Goal: Communication & Community: Share content

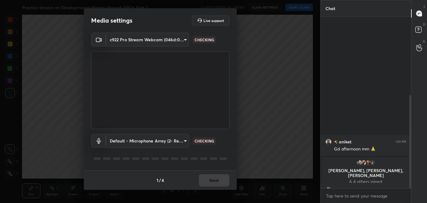
scroll to position [144, 0]
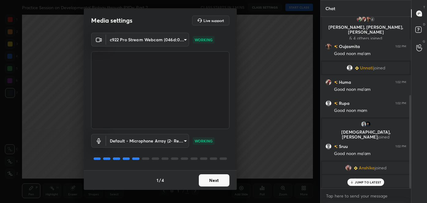
click at [208, 179] on button "Next" at bounding box center [214, 180] width 31 height 12
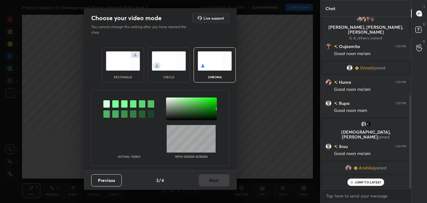
click at [180, 62] on img at bounding box center [169, 60] width 34 height 19
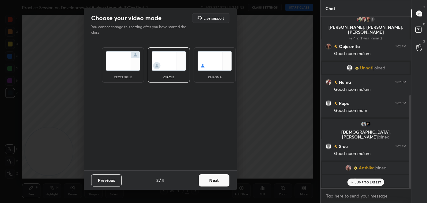
click at [222, 178] on button "Next" at bounding box center [214, 180] width 31 height 12
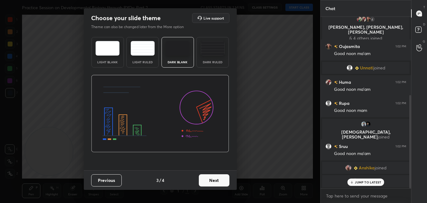
click at [226, 180] on button "Next" at bounding box center [214, 180] width 31 height 12
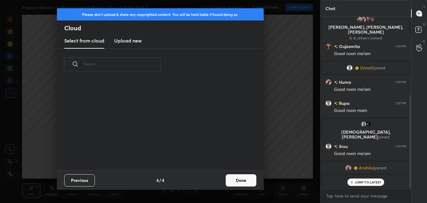
click at [240, 181] on button "Done" at bounding box center [241, 180] width 31 height 12
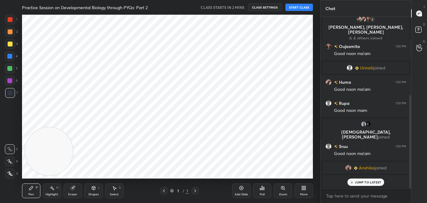
scroll to position [0, 0]
click at [297, 7] on button "START CLASS" at bounding box center [300, 7] width 28 height 7
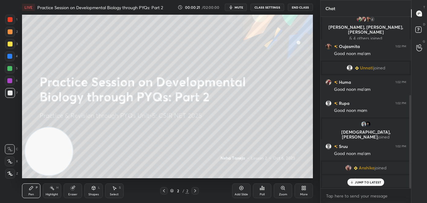
scroll to position [165, 0]
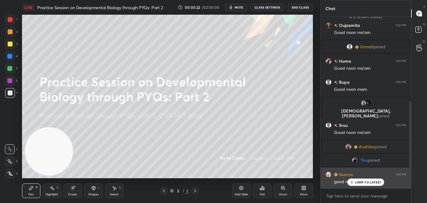
click at [366, 182] on p "JUMP TO LATEST" at bounding box center [368, 183] width 26 height 4
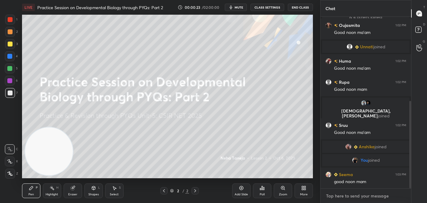
type textarea "x"
click at [365, 197] on textarea at bounding box center [366, 196] width 81 height 10
paste textarea "HIPPO SIGNALING PATHWAY – SUMMARY TABLE"
type textarea "HIPPO SIGNALING PATHWAY – SUMMARY TABLE"
type textarea "x"
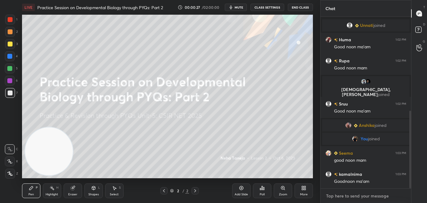
scroll to position [207, 0]
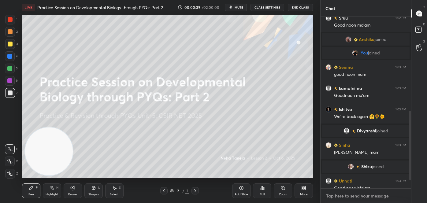
type textarea "x"
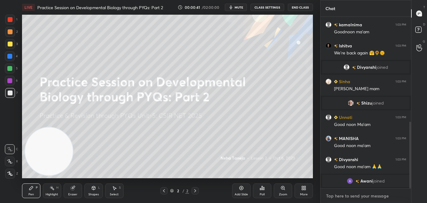
click at [355, 197] on textarea at bounding box center [366, 196] width 81 height 10
paste textarea "follow me on unacademy: [URL][DOMAIN_NAME] join me on telegram: [URL][DOMAIN_NA…"
type textarea "follow me on unacademy: [URL][DOMAIN_NAME] join me on telegram: [URL][DOMAIN_NA…"
type textarea "x"
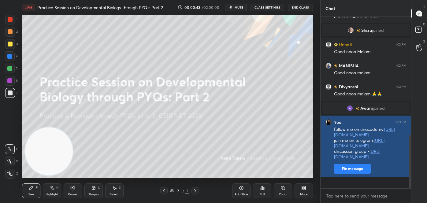
click at [358, 174] on button "Pin message" at bounding box center [352, 169] width 37 height 10
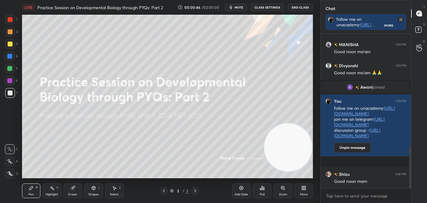
drag, startPoint x: 80, startPoint y: 149, endPoint x: 301, endPoint y: 143, distance: 220.8
click at [303, 147] on video at bounding box center [288, 148] width 48 height 48
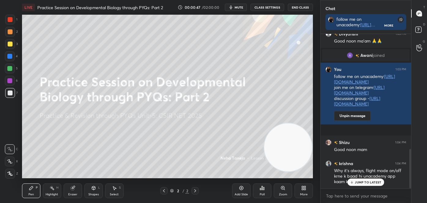
click at [10, 43] on div at bounding box center [10, 44] width 5 height 5
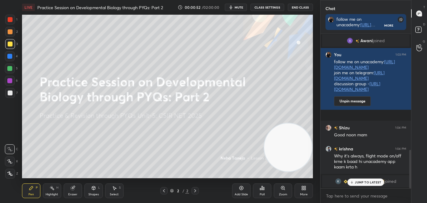
click at [79, 190] on div "Eraser" at bounding box center [73, 191] width 18 height 15
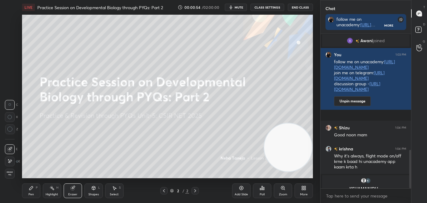
click at [32, 188] on icon at bounding box center [31, 188] width 4 height 4
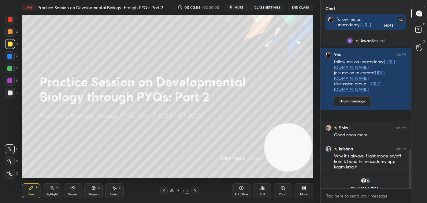
click at [8, 148] on icon at bounding box center [10, 149] width 6 height 4
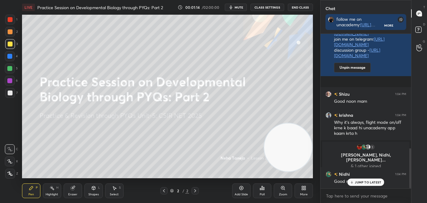
scroll to position [439, 0]
click at [366, 170] on p "JUMP TO LATEST" at bounding box center [368, 170] width 26 height 4
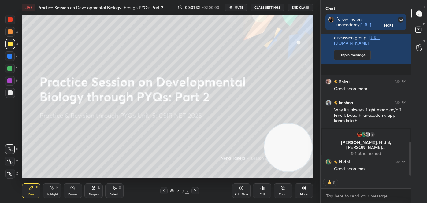
click at [309, 190] on div "More" at bounding box center [304, 191] width 18 height 15
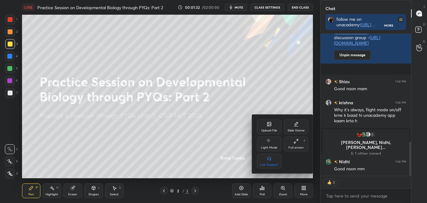
click at [267, 134] on div "Upload File" at bounding box center [269, 127] width 24 height 15
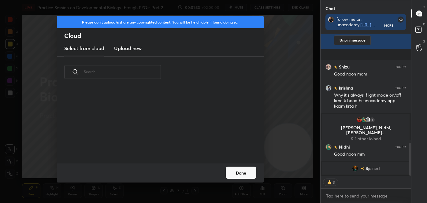
scroll to position [76, 196]
click at [123, 46] on h3 "Upload new" at bounding box center [128, 48] width 28 height 7
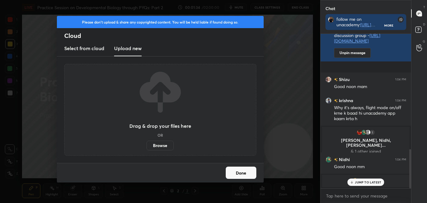
scroll to position [454, 0]
click at [167, 147] on label "Browse" at bounding box center [160, 146] width 27 height 10
click at [147, 147] on input "Browse" at bounding box center [147, 146] width 0 height 10
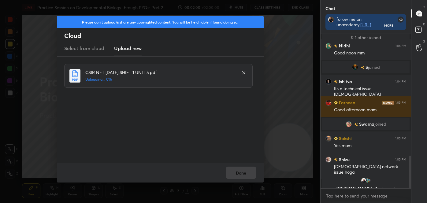
scroll to position [577, 0]
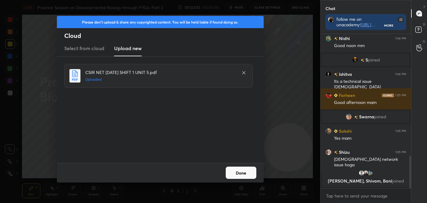
click at [237, 171] on button "Done" at bounding box center [241, 173] width 31 height 12
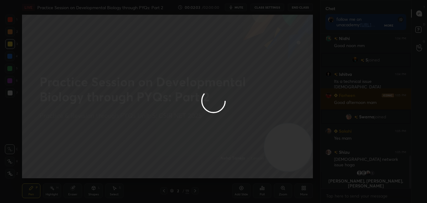
scroll to position [582, 0]
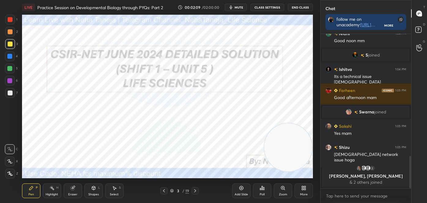
click at [24, 193] on div "Pen P" at bounding box center [31, 191] width 18 height 15
click at [10, 18] on div at bounding box center [10, 19] width 5 height 5
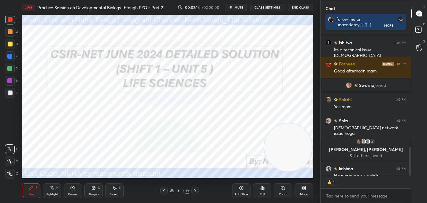
scroll to position [140, 89]
click at [196, 189] on icon at bounding box center [195, 191] width 5 height 5
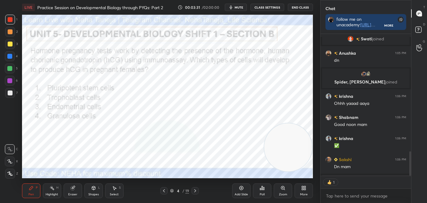
scroll to position [2, 2]
click at [260, 192] on div "Poll" at bounding box center [262, 191] width 18 height 15
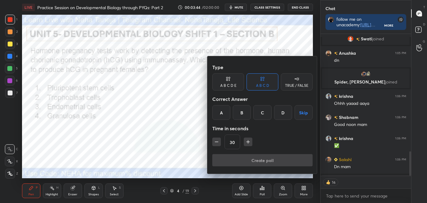
drag, startPoint x: 241, startPoint y: 113, endPoint x: 244, endPoint y: 132, distance: 19.1
click at [241, 113] on div "B" at bounding box center [242, 112] width 18 height 15
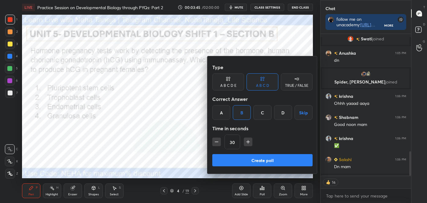
click at [246, 160] on button "Create poll" at bounding box center [262, 160] width 100 height 12
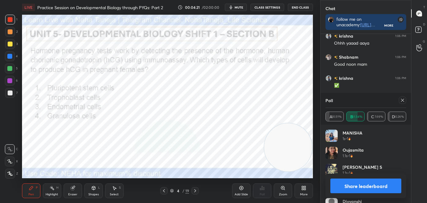
scroll to position [716, 0]
click at [340, 183] on button "Share leaderboard" at bounding box center [366, 186] width 71 height 15
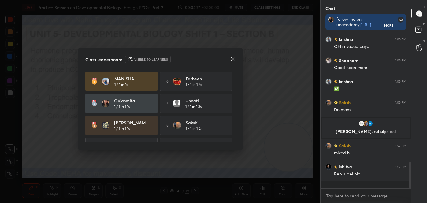
scroll to position [151, 89]
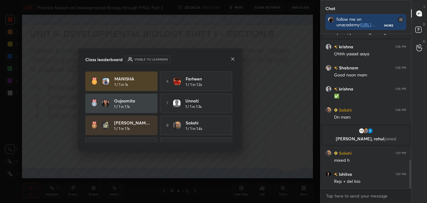
click at [232, 58] on icon at bounding box center [232, 59] width 5 height 5
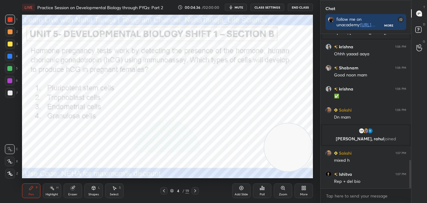
click at [49, 192] on div "Highlight H" at bounding box center [52, 191] width 18 height 15
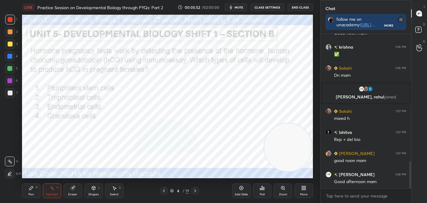
click at [28, 192] on div "Pen P" at bounding box center [31, 191] width 18 height 15
click at [7, 151] on icon at bounding box center [10, 149] width 6 height 4
click at [196, 189] on icon at bounding box center [195, 191] width 5 height 5
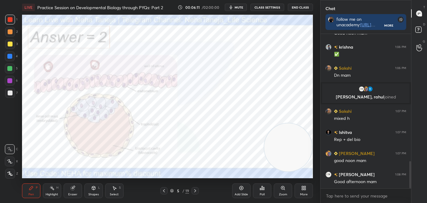
click at [47, 194] on div "Highlight" at bounding box center [52, 194] width 13 height 3
click at [196, 157] on div "LIVE Practice Session on Developmental Biology through PYQs: Part 2 00:06:30 / …" at bounding box center [168, 101] width 296 height 203
click at [195, 192] on icon at bounding box center [195, 191] width 5 height 5
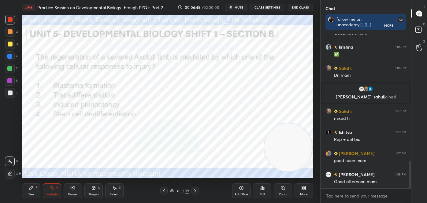
click at [31, 192] on div "Pen P" at bounding box center [31, 191] width 18 height 15
click at [9, 149] on icon at bounding box center [10, 149] width 6 height 4
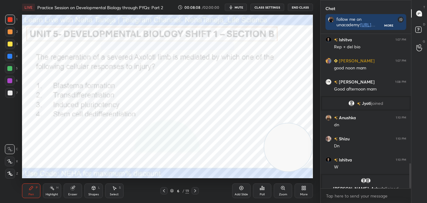
scroll to position [2, 2]
click at [264, 190] on icon at bounding box center [262, 188] width 5 height 5
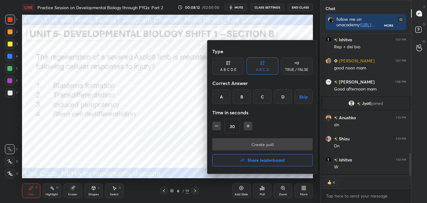
click at [227, 98] on div "A" at bounding box center [221, 96] width 18 height 15
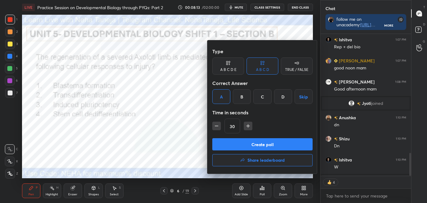
click at [236, 143] on button "Create poll" at bounding box center [262, 144] width 100 height 12
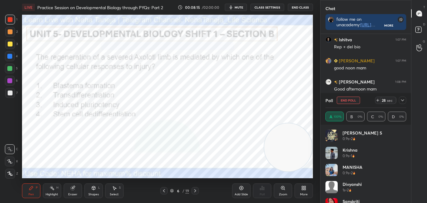
scroll to position [72, 79]
click at [28, 191] on div "Pen P" at bounding box center [31, 191] width 18 height 15
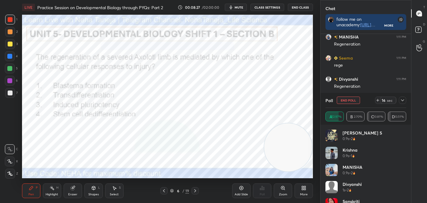
scroll to position [971, 0]
click at [52, 194] on div "Highlight" at bounding box center [52, 194] width 13 height 3
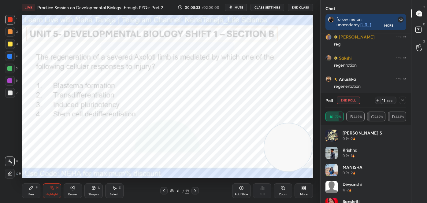
scroll to position [1034, 0]
drag, startPoint x: 196, startPoint y: 191, endPoint x: 192, endPoint y: 190, distance: 5.0
click at [196, 191] on icon at bounding box center [195, 191] width 5 height 5
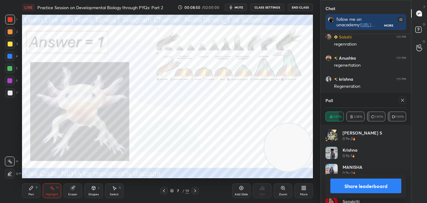
scroll to position [1049, 0]
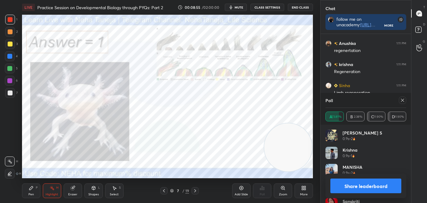
click at [166, 190] on icon at bounding box center [164, 191] width 5 height 5
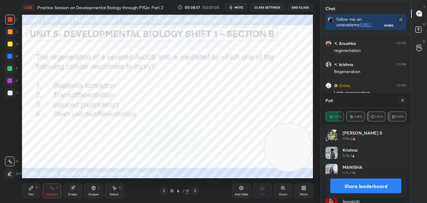
click at [391, 192] on button "Share leaderboard" at bounding box center [366, 186] width 71 height 15
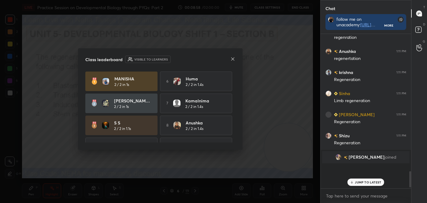
scroll to position [102, 89]
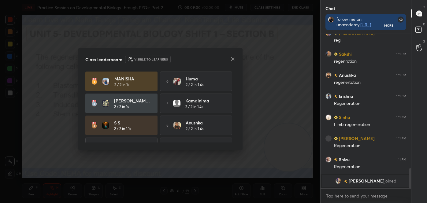
click at [234, 57] on icon at bounding box center [232, 59] width 5 height 5
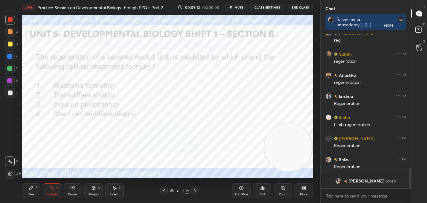
click at [196, 189] on icon at bounding box center [195, 191] width 5 height 5
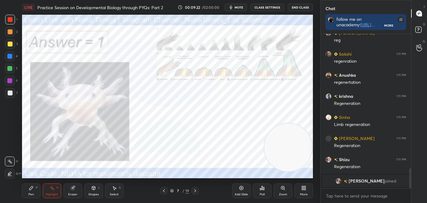
click at [196, 190] on icon at bounding box center [195, 191] width 5 height 5
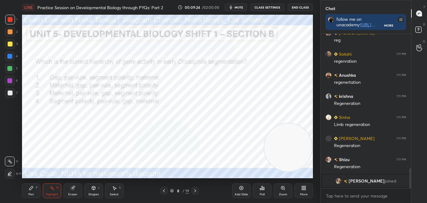
click at [34, 188] on div "Pen P" at bounding box center [31, 191] width 18 height 15
click at [10, 146] on div at bounding box center [10, 149] width 10 height 10
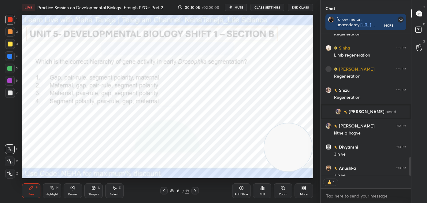
scroll to position [2, 2]
click at [264, 191] on div "Poll" at bounding box center [262, 191] width 18 height 15
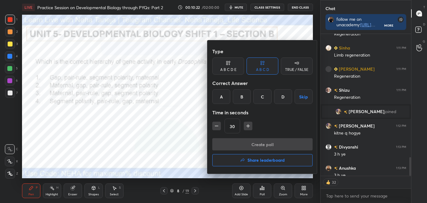
click at [239, 108] on div "Time in seconds" at bounding box center [262, 113] width 100 height 12
click at [242, 100] on div "B" at bounding box center [242, 96] width 18 height 15
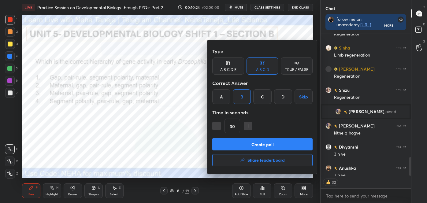
drag, startPoint x: 241, startPoint y: 141, endPoint x: 241, endPoint y: 137, distance: 4.3
click at [241, 140] on button "Create poll" at bounding box center [262, 144] width 100 height 12
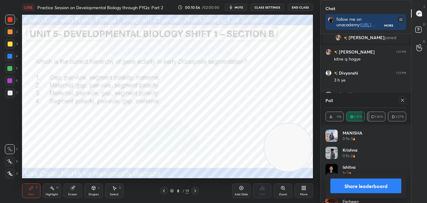
scroll to position [1113, 0]
click at [345, 186] on button "Share leaderboard" at bounding box center [366, 186] width 71 height 15
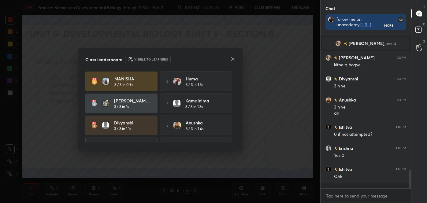
scroll to position [100, 89]
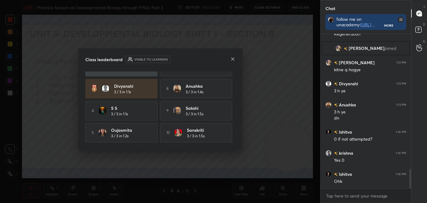
click at [232, 59] on icon at bounding box center [232, 59] width 5 height 5
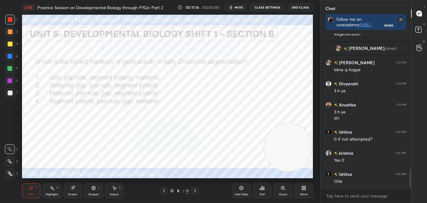
click at [49, 196] on div "Highlight" at bounding box center [52, 194] width 13 height 3
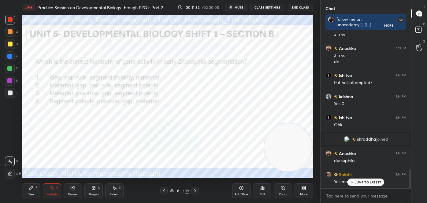
click at [29, 195] on div "Pen" at bounding box center [31, 194] width 6 height 3
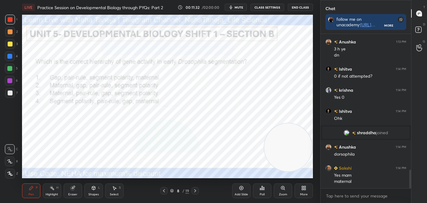
click at [13, 149] on div at bounding box center [10, 149] width 10 height 10
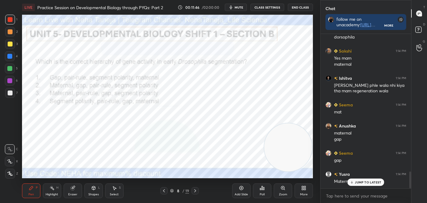
scroll to position [1254, 0]
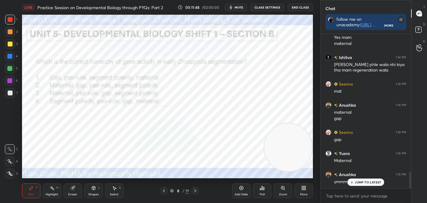
click at [94, 189] on icon at bounding box center [93, 188] width 3 height 4
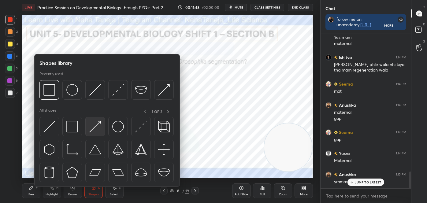
scroll to position [1275, 0]
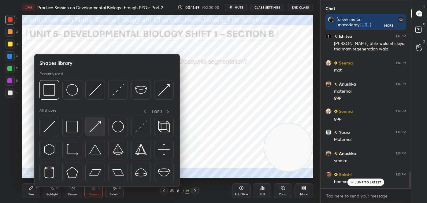
click at [95, 126] on img at bounding box center [95, 127] width 12 height 12
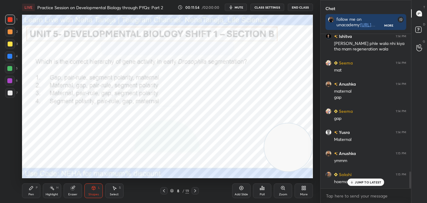
click at [194, 191] on icon at bounding box center [195, 191] width 5 height 5
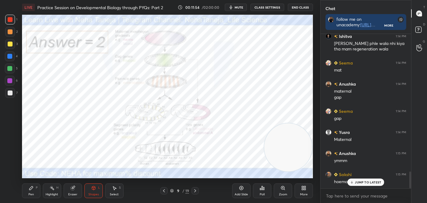
scroll to position [1281, 0]
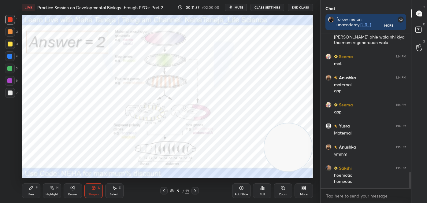
click at [52, 188] on icon at bounding box center [52, 188] width 5 height 5
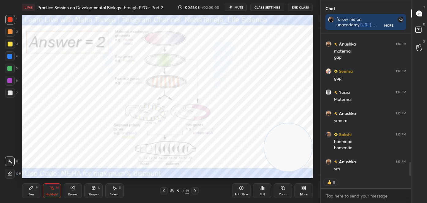
scroll to position [1336, 0]
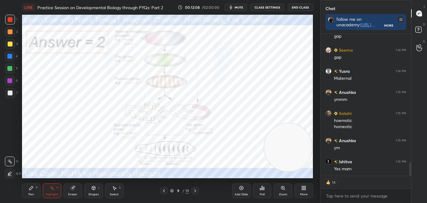
click at [163, 189] on icon at bounding box center [164, 191] width 5 height 5
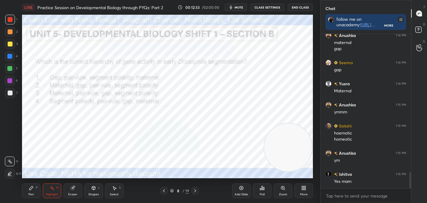
scroll to position [1323, 0]
click at [195, 190] on icon at bounding box center [195, 190] width 2 height 3
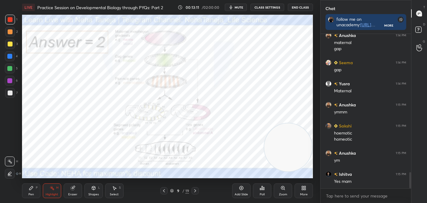
click at [194, 190] on icon at bounding box center [195, 191] width 5 height 5
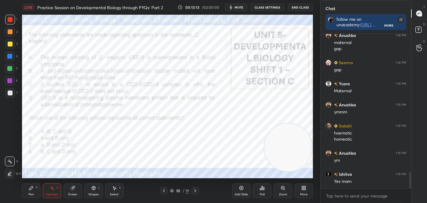
click at [27, 189] on div "Pen P" at bounding box center [31, 191] width 18 height 15
click at [9, 150] on icon at bounding box center [10, 149] width 6 height 4
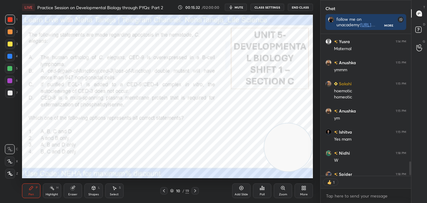
scroll to position [2, 2]
click at [261, 193] on div "Poll" at bounding box center [262, 194] width 5 height 3
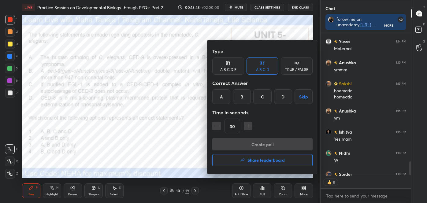
click at [267, 100] on div "C" at bounding box center [262, 96] width 18 height 15
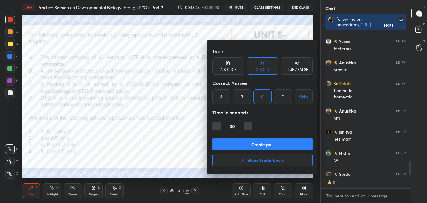
click at [260, 144] on button "Create poll" at bounding box center [262, 144] width 100 height 12
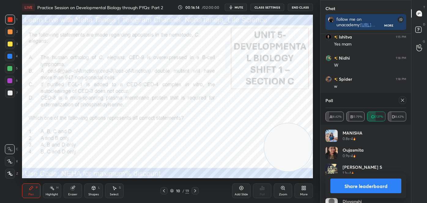
scroll to position [1482, 0]
click at [362, 184] on button "Share leaderboard" at bounding box center [366, 186] width 71 height 15
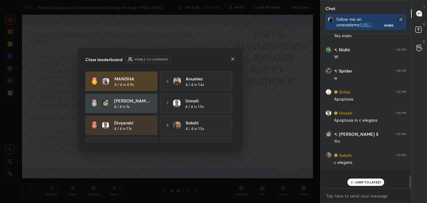
scroll to position [148, 89]
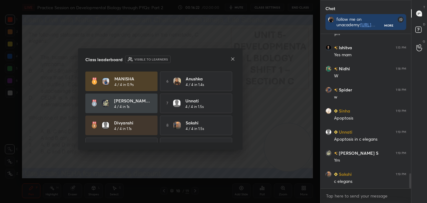
drag, startPoint x: 233, startPoint y: 92, endPoint x: 237, endPoint y: 61, distance: 31.2
click at [233, 121] on div "[PERSON_NAME] 4 / 4 in 0.9s 6 Anushka 4 / 4 in 1.4s [PERSON_NAME] S 4 / 4 in 1s…" at bounding box center [160, 107] width 150 height 71
click at [233, 59] on icon at bounding box center [232, 58] width 3 height 3
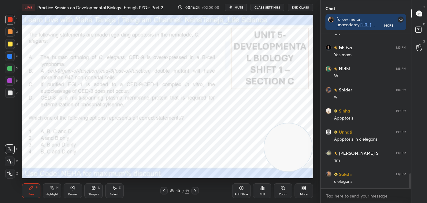
click at [50, 190] on icon at bounding box center [52, 188] width 5 height 5
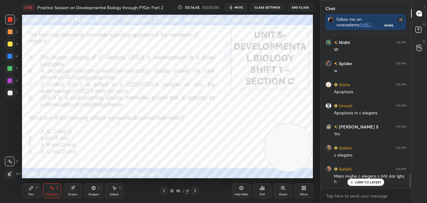
scroll to position [1498, 0]
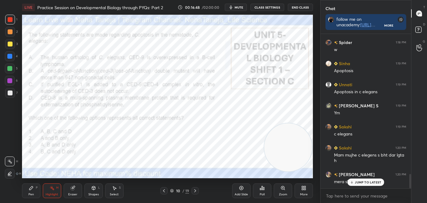
click at [30, 188] on icon at bounding box center [31, 188] width 4 height 4
click at [11, 148] on icon at bounding box center [10, 149] width 6 height 4
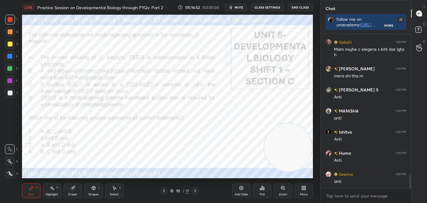
scroll to position [1625, 0]
click at [194, 191] on icon at bounding box center [195, 191] width 5 height 5
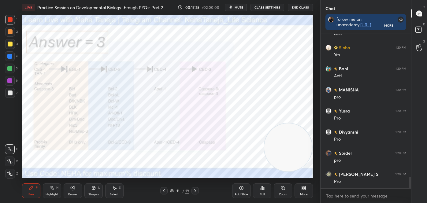
scroll to position [1941, 0]
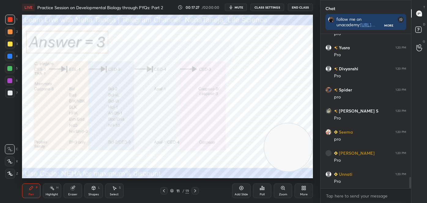
click at [165, 189] on icon at bounding box center [164, 191] width 5 height 5
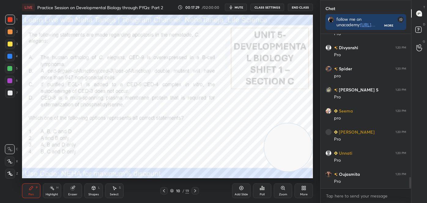
scroll to position [2004, 0]
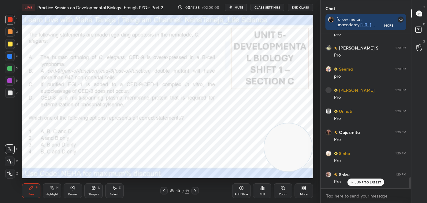
click at [55, 191] on div "Highlight H" at bounding box center [52, 191] width 18 height 15
click at [9, 170] on div at bounding box center [10, 174] width 10 height 10
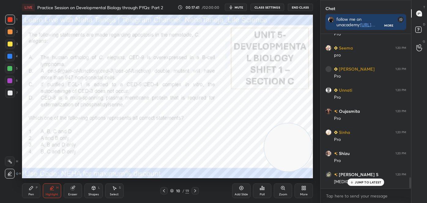
click at [13, 161] on div at bounding box center [10, 162] width 10 height 10
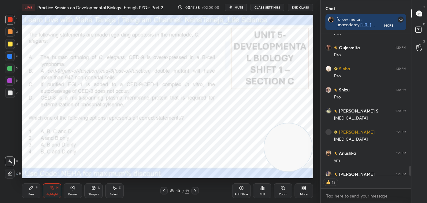
scroll to position [2123, 0]
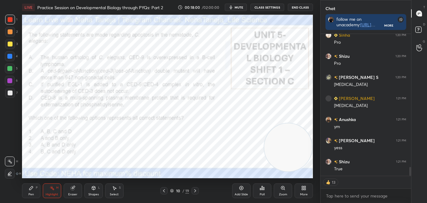
drag, startPoint x: 27, startPoint y: 196, endPoint x: 22, endPoint y: 192, distance: 6.3
click at [27, 196] on div "Pen P" at bounding box center [31, 191] width 18 height 15
click at [10, 151] on icon at bounding box center [10, 149] width 6 height 4
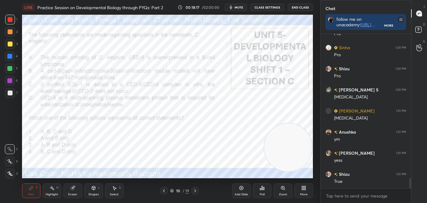
scroll to position [2125, 0]
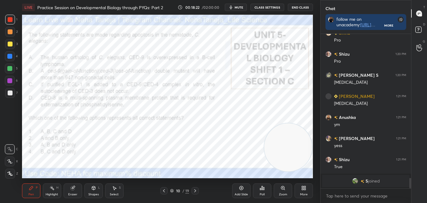
click at [48, 192] on div "Highlight H" at bounding box center [52, 191] width 18 height 15
click at [31, 191] on div "Pen P" at bounding box center [31, 191] width 18 height 15
click at [11, 150] on icon at bounding box center [10, 149] width 6 height 4
click at [51, 189] on icon at bounding box center [52, 188] width 5 height 5
click at [29, 193] on div "Pen" at bounding box center [31, 194] width 6 height 3
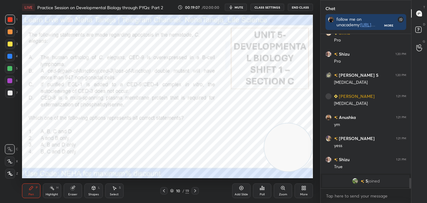
click at [9, 149] on icon at bounding box center [10, 149] width 6 height 4
click at [194, 187] on div "Pen P Highlight H Eraser Shapes L Select S 10 / 19 Add Slide Poll Zoom More" at bounding box center [167, 191] width 291 height 24
click at [194, 191] on icon at bounding box center [195, 191] width 5 height 5
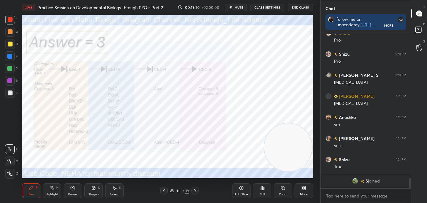
click at [52, 193] on div "Highlight" at bounding box center [52, 194] width 13 height 3
click at [165, 191] on icon at bounding box center [164, 191] width 5 height 5
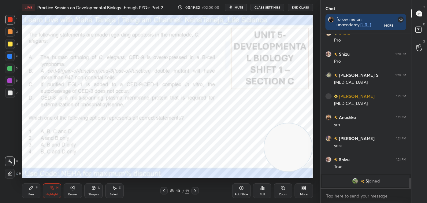
scroll to position [1838, 0]
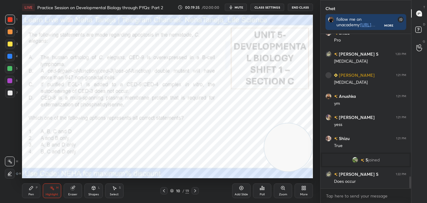
drag, startPoint x: 11, startPoint y: 159, endPoint x: 21, endPoint y: 148, distance: 14.5
click at [11, 159] on div at bounding box center [10, 162] width 10 height 10
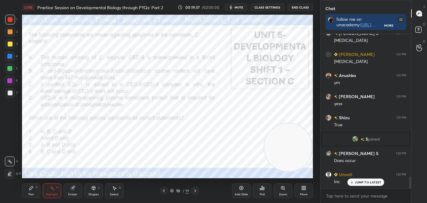
click at [31, 193] on div "Pen" at bounding box center [31, 194] width 6 height 3
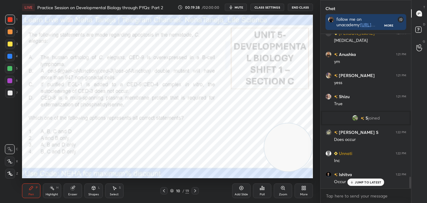
click at [12, 149] on icon at bounding box center [10, 149] width 6 height 4
click at [196, 188] on div at bounding box center [195, 190] width 7 height 7
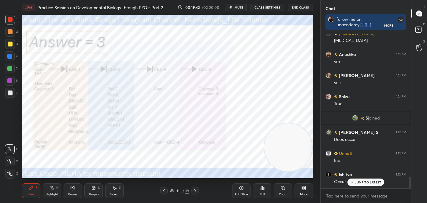
click at [54, 190] on icon at bounding box center [52, 188] width 5 height 5
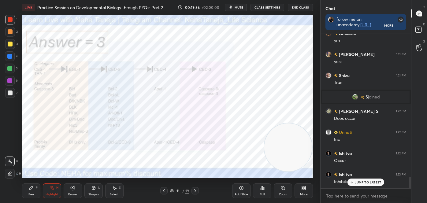
drag, startPoint x: 164, startPoint y: 188, endPoint x: 160, endPoint y: 190, distance: 4.4
click at [163, 189] on div at bounding box center [163, 190] width 7 height 7
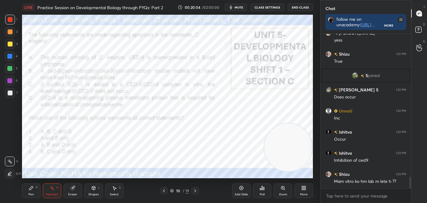
scroll to position [1943, 0]
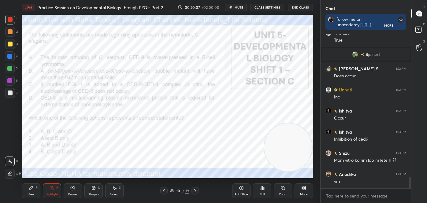
click at [195, 191] on icon at bounding box center [195, 191] width 5 height 5
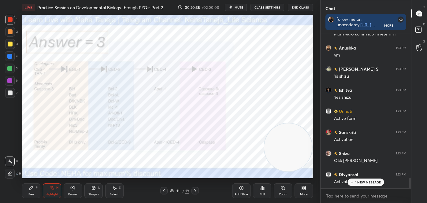
scroll to position [2091, 0]
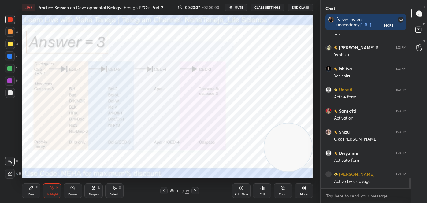
click at [409, 181] on div at bounding box center [410, 111] width 4 height 155
drag, startPoint x: 411, startPoint y: 184, endPoint x: 412, endPoint y: 197, distance: 12.9
click at [412, 197] on div "Chat follow me on unacademy: [URL][DOMAIN_NAME] join me on telegram: [URL][DOMA…" at bounding box center [373, 101] width 107 height 203
click at [163, 190] on icon at bounding box center [164, 191] width 5 height 5
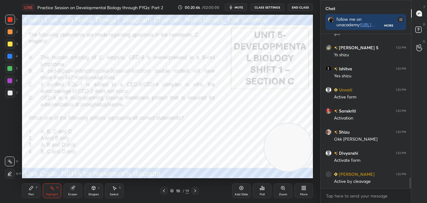
click at [28, 188] on div "Pen P" at bounding box center [31, 191] width 18 height 15
click at [6, 149] on div at bounding box center [10, 149] width 10 height 10
click at [53, 197] on div "Highlight H" at bounding box center [52, 191] width 18 height 15
click at [193, 188] on div at bounding box center [195, 190] width 7 height 7
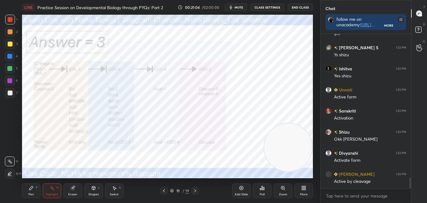
click at [164, 193] on icon at bounding box center [164, 191] width 5 height 5
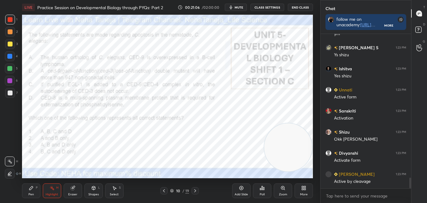
click at [57, 187] on div "H" at bounding box center [57, 187] width 2 height 3
click at [29, 187] on icon at bounding box center [31, 188] width 5 height 5
click at [11, 153] on div at bounding box center [10, 149] width 10 height 10
click at [58, 191] on div "Highlight H" at bounding box center [52, 191] width 18 height 15
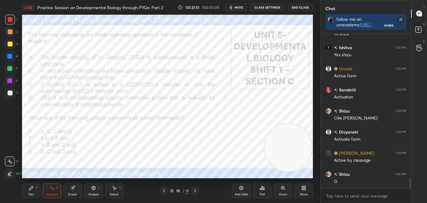
click at [34, 192] on div "Pen P" at bounding box center [31, 191] width 18 height 15
drag, startPoint x: 9, startPoint y: 149, endPoint x: 21, endPoint y: 146, distance: 12.2
click at [9, 149] on icon at bounding box center [10, 149] width 6 height 4
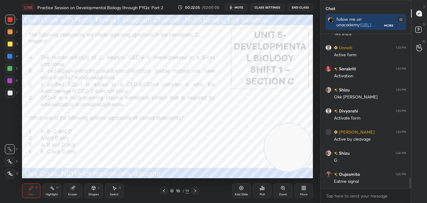
click at [50, 193] on div "Highlight" at bounding box center [52, 194] width 13 height 3
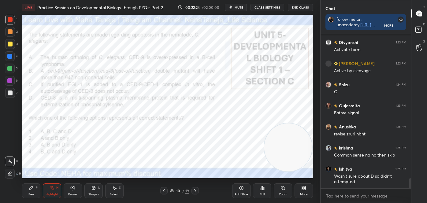
scroll to position [2229, 0]
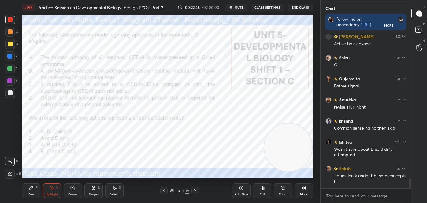
click at [194, 191] on icon at bounding box center [195, 191] width 5 height 5
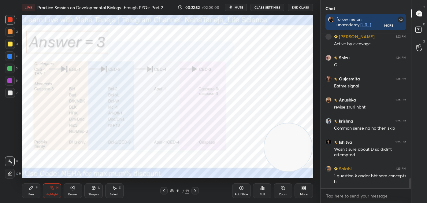
drag, startPoint x: 164, startPoint y: 190, endPoint x: 160, endPoint y: 190, distance: 3.4
click at [164, 190] on icon at bounding box center [164, 191] width 5 height 5
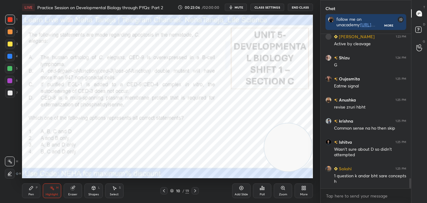
click at [194, 189] on icon at bounding box center [195, 191] width 5 height 5
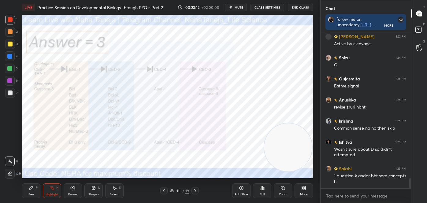
click at [166, 189] on icon at bounding box center [164, 191] width 5 height 5
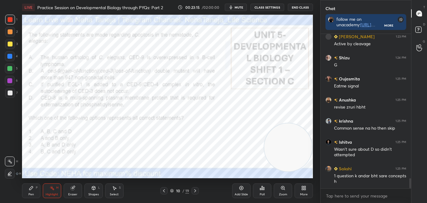
scroll to position [2250, 0]
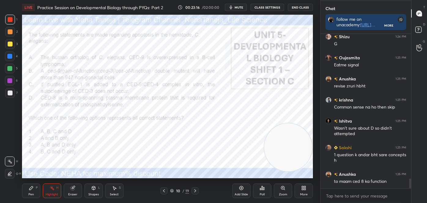
click at [196, 191] on icon at bounding box center [195, 191] width 5 height 5
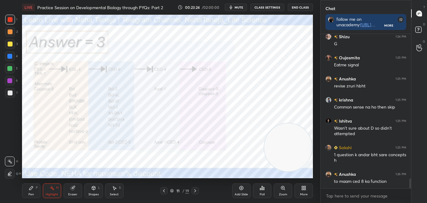
click at [165, 192] on icon at bounding box center [164, 191] width 5 height 5
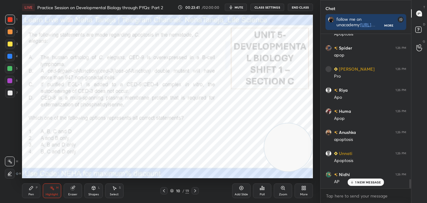
scroll to position [2482, 0]
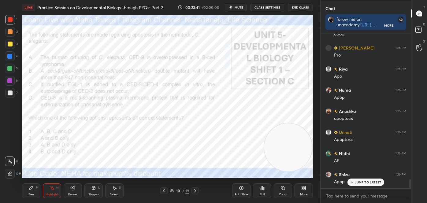
click at [197, 191] on div at bounding box center [195, 190] width 7 height 7
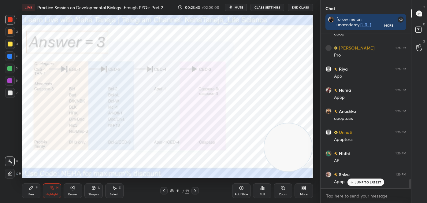
scroll to position [2503, 0]
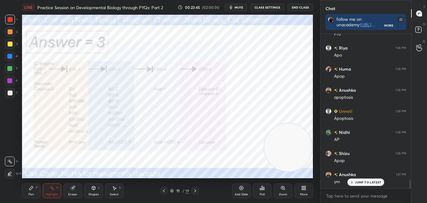
click at [195, 191] on icon at bounding box center [195, 191] width 5 height 5
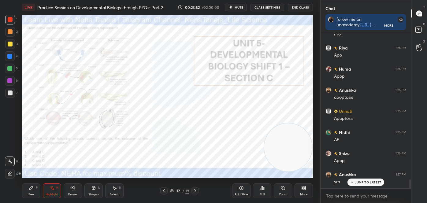
click at [193, 190] on icon at bounding box center [195, 191] width 5 height 5
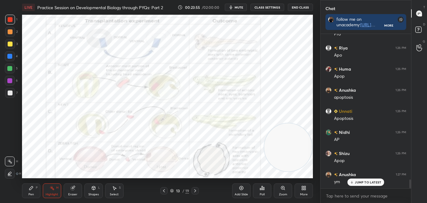
click at [33, 189] on div "Pen P" at bounding box center [31, 191] width 18 height 15
click at [10, 147] on icon at bounding box center [10, 149] width 6 height 4
click at [165, 190] on icon at bounding box center [164, 191] width 5 height 5
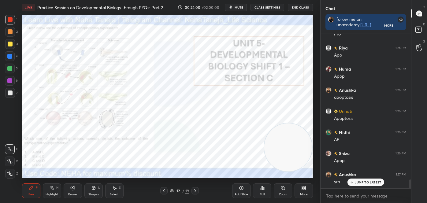
click at [196, 189] on icon at bounding box center [195, 191] width 5 height 5
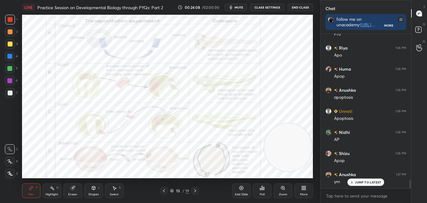
click at [163, 191] on icon at bounding box center [164, 191] width 5 height 5
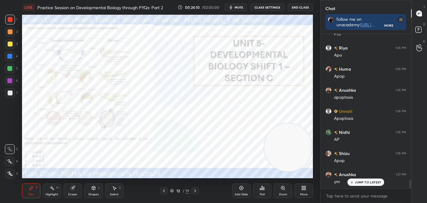
click at [196, 189] on icon at bounding box center [195, 191] width 5 height 5
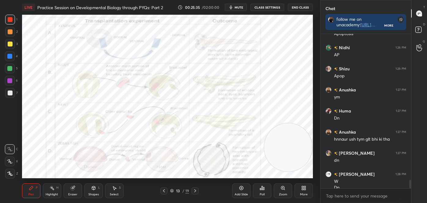
scroll to position [2594, 0]
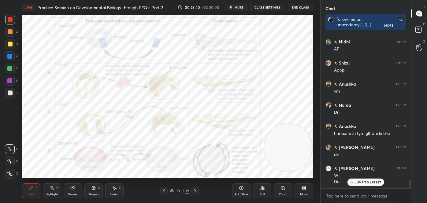
click at [264, 191] on div "Poll" at bounding box center [262, 191] width 18 height 15
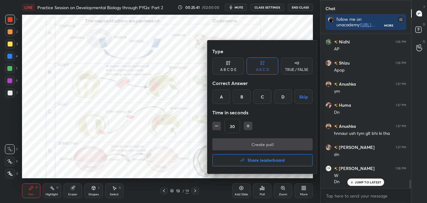
click at [226, 95] on div "A" at bounding box center [221, 96] width 18 height 15
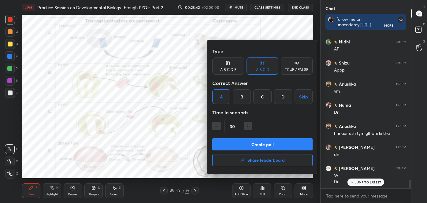
click at [251, 146] on button "Create poll" at bounding box center [262, 144] width 100 height 12
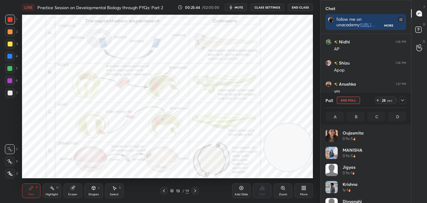
scroll to position [72, 79]
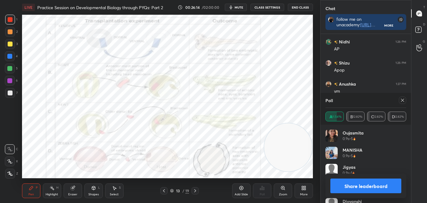
drag, startPoint x: 345, startPoint y: 182, endPoint x: 339, endPoint y: 182, distance: 6.1
click at [344, 182] on button "Share leaderboard" at bounding box center [366, 186] width 71 height 15
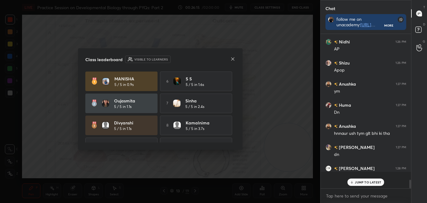
scroll to position [2, 2]
drag, startPoint x: 228, startPoint y: 57, endPoint x: 230, endPoint y: 49, distance: 8.2
click at [230, 49] on div "Class leaderboard Visible to learners [PERSON_NAME] 5 / 5 in 0.9s 6 S S 5 / 5 i…" at bounding box center [160, 99] width 165 height 102
click at [233, 57] on icon at bounding box center [232, 59] width 5 height 5
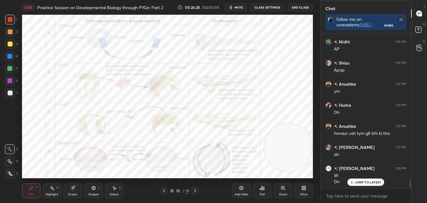
click at [49, 193] on div "Highlight" at bounding box center [52, 194] width 13 height 3
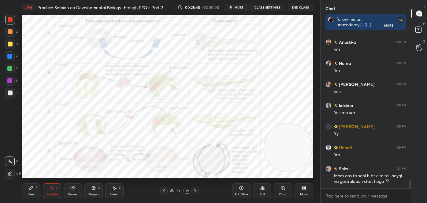
scroll to position [2832, 0]
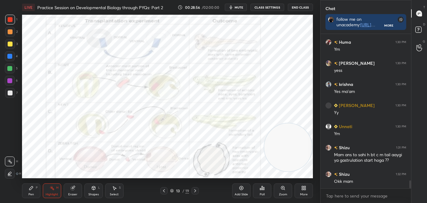
click at [163, 190] on icon at bounding box center [164, 191] width 5 height 5
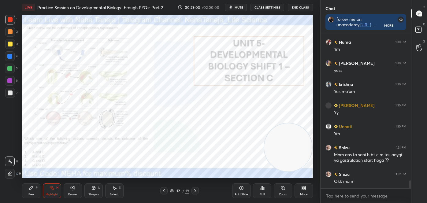
click at [197, 191] on icon at bounding box center [195, 191] width 5 height 5
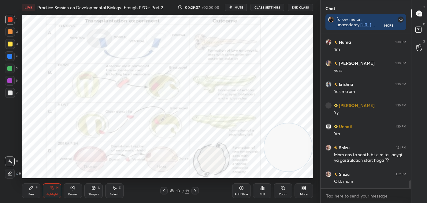
click at [196, 192] on icon at bounding box center [195, 191] width 5 height 5
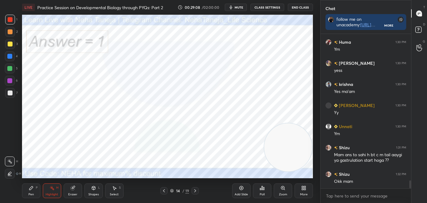
click at [196, 192] on icon at bounding box center [195, 191] width 5 height 5
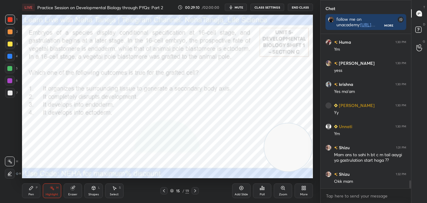
click at [27, 189] on div "Pen P" at bounding box center [31, 191] width 18 height 15
click at [12, 150] on icon at bounding box center [10, 149] width 6 height 4
click at [164, 190] on icon at bounding box center [164, 190] width 2 height 3
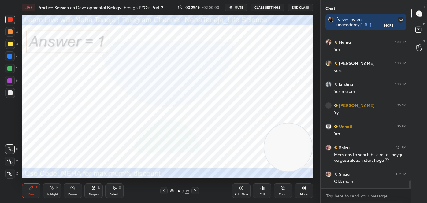
click at [164, 190] on icon at bounding box center [164, 191] width 5 height 5
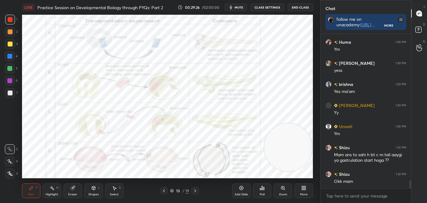
drag, startPoint x: 196, startPoint y: 192, endPoint x: 199, endPoint y: 187, distance: 6.0
click at [196, 191] on icon at bounding box center [195, 191] width 5 height 5
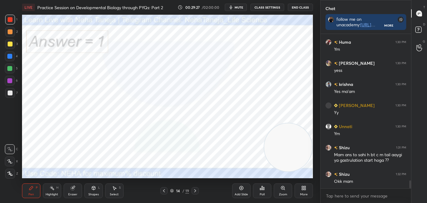
click at [198, 191] on div at bounding box center [195, 190] width 7 height 7
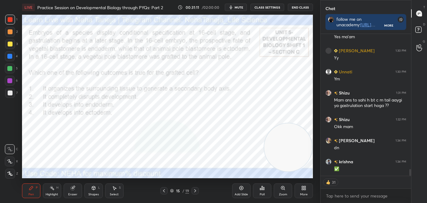
scroll to position [2908, 0]
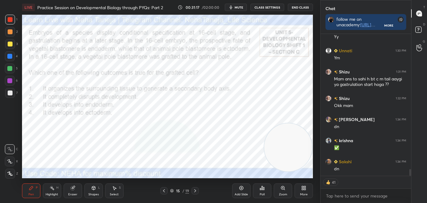
click at [259, 190] on div "Poll" at bounding box center [262, 191] width 18 height 15
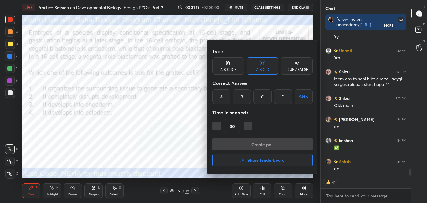
click at [281, 100] on div "D" at bounding box center [283, 96] width 18 height 15
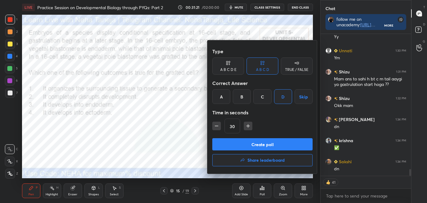
click at [274, 143] on button "Create poll" at bounding box center [262, 144] width 100 height 12
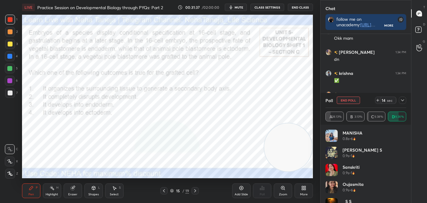
scroll to position [2996, 0]
click at [99, 188] on div "L" at bounding box center [99, 187] width 2 height 3
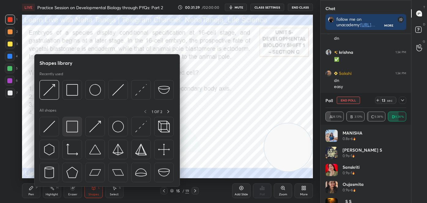
click at [79, 125] on div at bounding box center [72, 127] width 20 height 20
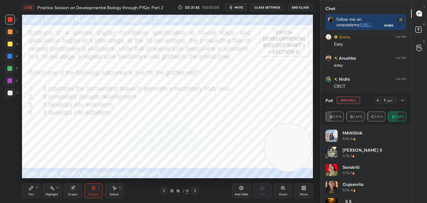
scroll to position [3081, 0]
click at [29, 190] on icon at bounding box center [31, 188] width 5 height 5
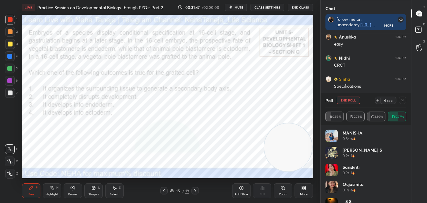
scroll to position [3102, 0]
click at [9, 146] on div at bounding box center [10, 149] width 10 height 10
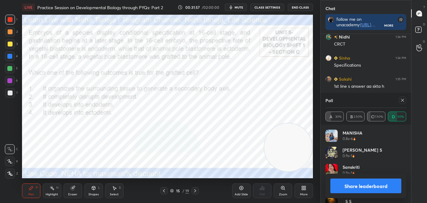
click at [367, 186] on button "Share leaderboard" at bounding box center [366, 186] width 71 height 15
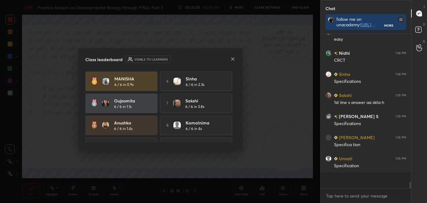
scroll to position [148, 89]
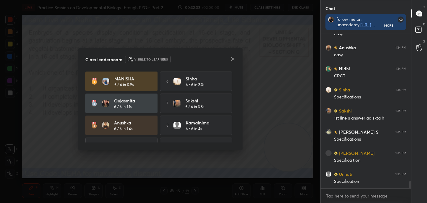
click at [234, 57] on icon at bounding box center [232, 59] width 5 height 5
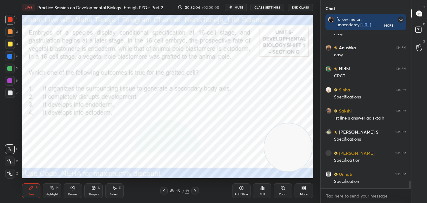
click at [50, 196] on div "Highlight" at bounding box center [52, 194] width 13 height 3
click at [95, 189] on icon at bounding box center [93, 188] width 3 height 4
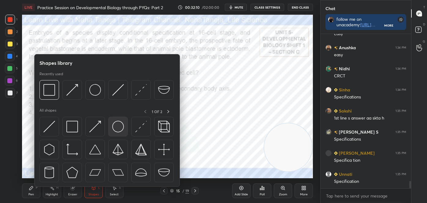
click at [121, 122] on img at bounding box center [118, 127] width 12 height 12
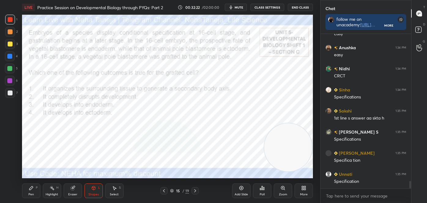
click at [31, 189] on icon at bounding box center [31, 188] width 4 height 4
click at [11, 151] on icon at bounding box center [9, 150] width 5 height 4
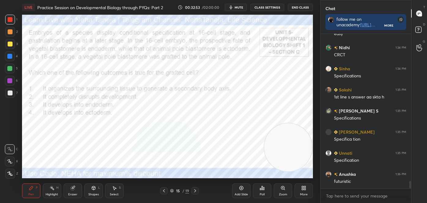
click at [54, 190] on div "Highlight H" at bounding box center [52, 191] width 18 height 15
drag, startPoint x: 11, startPoint y: 174, endPoint x: 12, endPoint y: 180, distance: 6.3
click at [10, 174] on icon at bounding box center [9, 173] width 5 height 5
click at [9, 46] on div at bounding box center [10, 44] width 5 height 5
drag, startPoint x: 28, startPoint y: 192, endPoint x: 19, endPoint y: 176, distance: 18.5
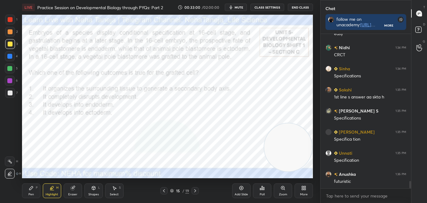
click at [28, 191] on div "Pen P" at bounding box center [31, 191] width 18 height 15
click at [12, 171] on div at bounding box center [10, 174] width 10 height 10
click at [11, 56] on div at bounding box center [9, 56] width 5 height 5
click at [52, 194] on div "Highlight" at bounding box center [52, 194] width 13 height 3
click at [8, 44] on div at bounding box center [10, 44] width 5 height 5
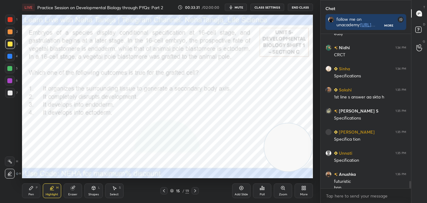
scroll to position [3097, 0]
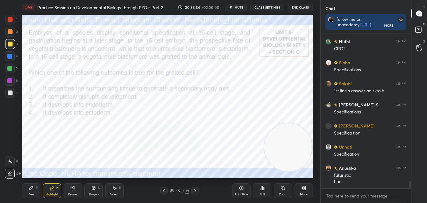
click at [27, 189] on div "Pen P" at bounding box center [31, 191] width 18 height 15
drag, startPoint x: 9, startPoint y: 173, endPoint x: 21, endPoint y: 170, distance: 12.2
click at [11, 172] on icon at bounding box center [10, 174] width 6 height 4
click at [25, 189] on div "Pen P" at bounding box center [31, 191] width 18 height 15
click at [13, 169] on div at bounding box center [10, 174] width 10 height 10
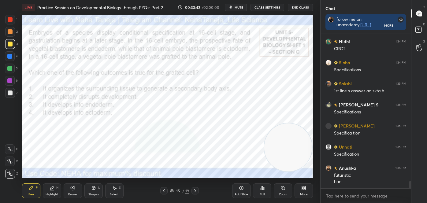
click at [10, 21] on div at bounding box center [10, 19] width 5 height 5
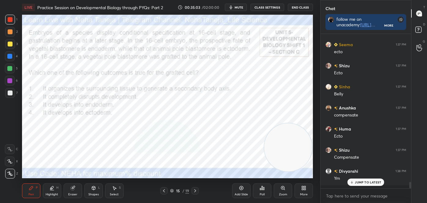
scroll to position [3393, 0]
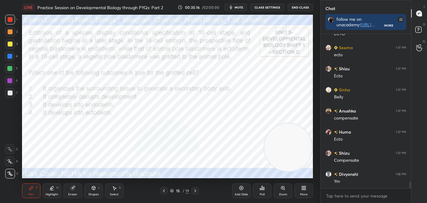
click at [195, 189] on icon at bounding box center [195, 191] width 5 height 5
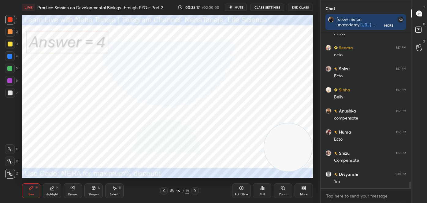
click at [193, 189] on icon at bounding box center [195, 191] width 5 height 5
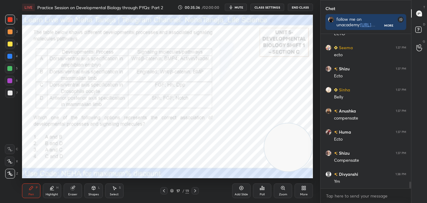
click at [94, 189] on icon at bounding box center [93, 188] width 3 height 4
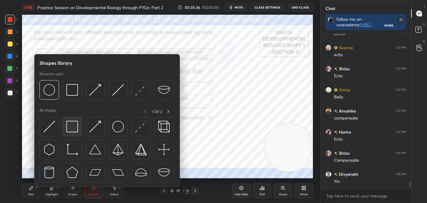
click at [74, 125] on img at bounding box center [72, 127] width 12 height 12
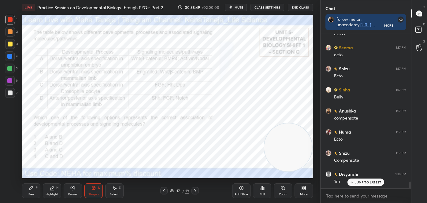
scroll to position [3414, 0]
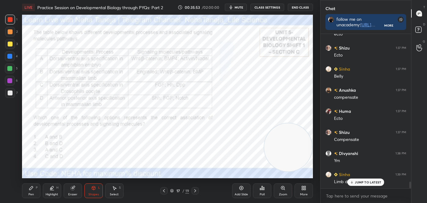
drag, startPoint x: 50, startPoint y: 191, endPoint x: 47, endPoint y: 187, distance: 5.0
click at [50, 191] on div "Highlight H" at bounding box center [52, 191] width 18 height 15
click at [11, 163] on icon at bounding box center [9, 161] width 5 height 5
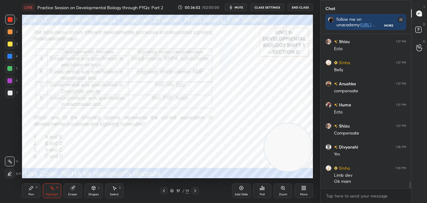
click at [32, 191] on div "Pen P" at bounding box center [31, 191] width 18 height 15
click at [10, 150] on icon at bounding box center [10, 149] width 6 height 4
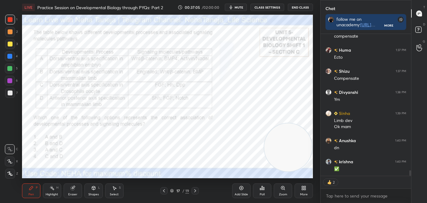
scroll to position [2, 2]
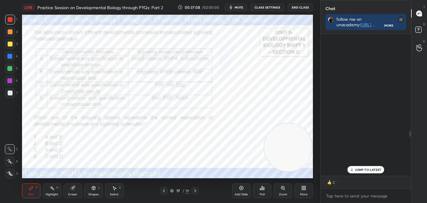
drag, startPoint x: 411, startPoint y: 173, endPoint x: 418, endPoint y: 102, distance: 71.4
click at [417, 117] on div "Chat follow me on unacademy: [URL][DOMAIN_NAME] join me on telegram: [URL][DOMA…" at bounding box center [373, 101] width 107 height 203
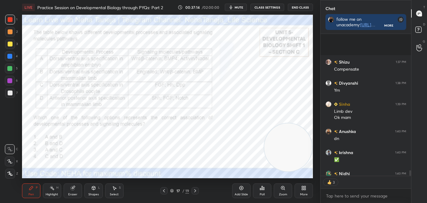
scroll to position [3550, 0]
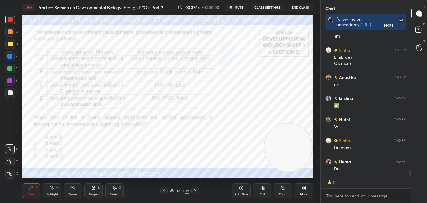
drag, startPoint x: 410, startPoint y: 119, endPoint x: 409, endPoint y: 195, distance: 75.9
click at [410, 198] on div "Shizu 1:37 PM Compensate [PERSON_NAME] 1:38 PM [PERSON_NAME] 1:39 PM Limb dev O…" at bounding box center [366, 118] width 91 height 169
drag, startPoint x: 410, startPoint y: 171, endPoint x: 410, endPoint y: 178, distance: 6.8
click at [410, 178] on div "Shizu 1:37 PM Compensate [PERSON_NAME] 1:38 PM [PERSON_NAME] 1:39 PM Limb dev O…" at bounding box center [366, 118] width 91 height 169
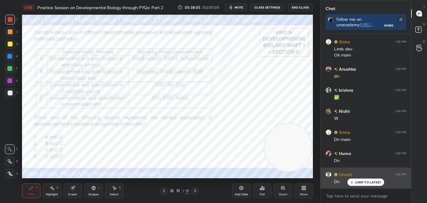
scroll to position [3580, 0]
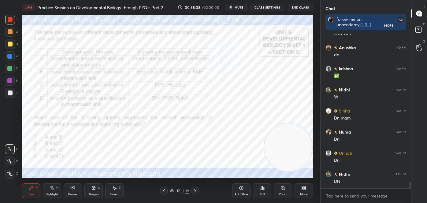
click at [263, 189] on icon at bounding box center [262, 188] width 5 height 5
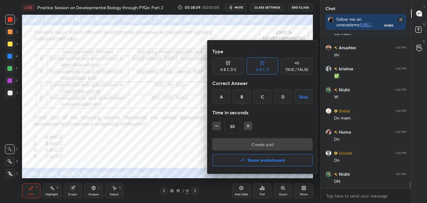
click at [221, 96] on div "A" at bounding box center [221, 96] width 18 height 15
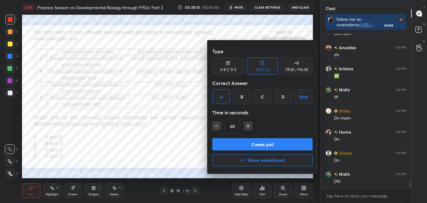
drag, startPoint x: 226, startPoint y: 145, endPoint x: 226, endPoint y: 140, distance: 5.5
click at [226, 144] on button "Create poll" at bounding box center [262, 144] width 100 height 12
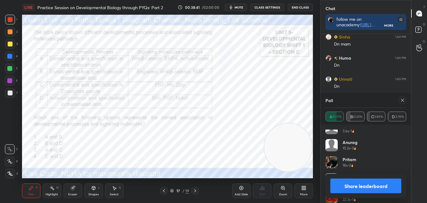
scroll to position [279, 0]
click at [384, 185] on button "Share leaderboard" at bounding box center [366, 186] width 71 height 15
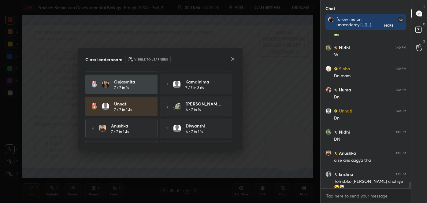
scroll to position [38, 0]
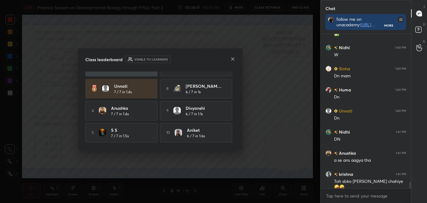
click at [233, 60] on icon at bounding box center [232, 59] width 5 height 5
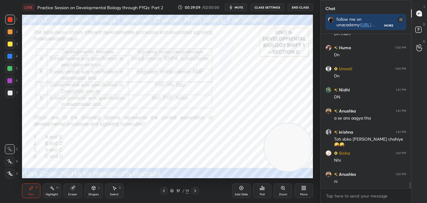
click at [58, 190] on div "Highlight H" at bounding box center [52, 191] width 18 height 15
drag, startPoint x: 27, startPoint y: 194, endPoint x: 20, endPoint y: 176, distance: 19.6
click at [27, 194] on div "Pen P" at bounding box center [31, 191] width 18 height 15
click at [11, 153] on div at bounding box center [10, 149] width 10 height 10
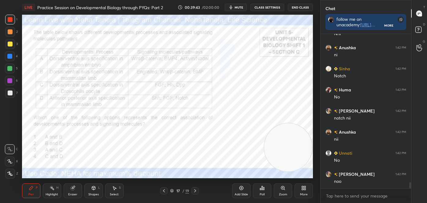
scroll to position [3812, 0]
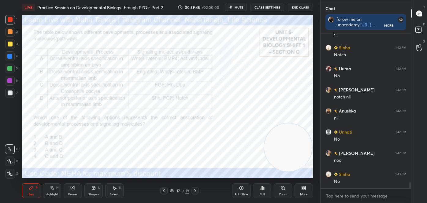
click at [196, 189] on icon at bounding box center [195, 191] width 5 height 5
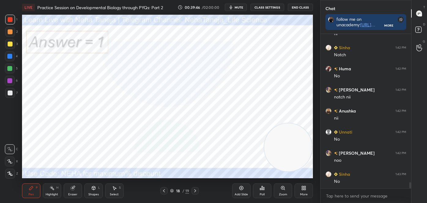
click at [196, 189] on icon at bounding box center [195, 191] width 5 height 5
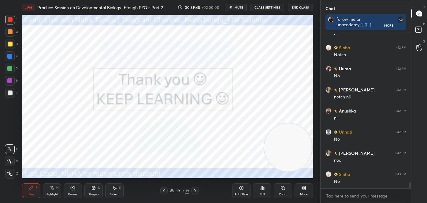
click at [164, 190] on icon at bounding box center [164, 190] width 2 height 3
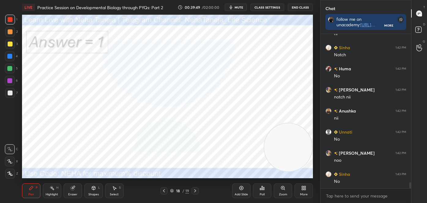
click at [195, 190] on icon at bounding box center [195, 190] width 2 height 3
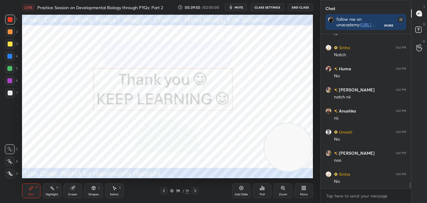
click at [300, 189] on div "More" at bounding box center [304, 191] width 18 height 15
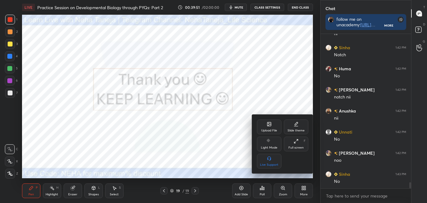
click at [269, 131] on div "Upload File" at bounding box center [269, 130] width 16 height 3
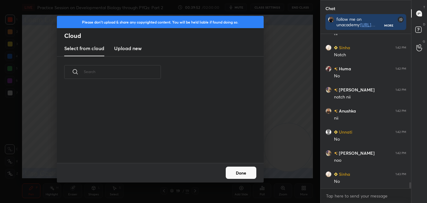
scroll to position [76, 196]
click at [125, 50] on h3 "Upload new" at bounding box center [128, 48] width 28 height 7
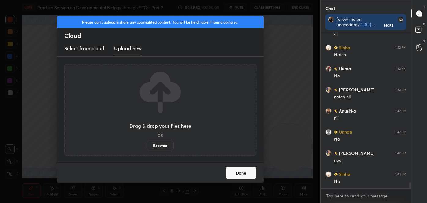
click at [154, 146] on label "Browse" at bounding box center [160, 146] width 27 height 10
click at [147, 146] on input "Browse" at bounding box center [147, 146] width 0 height 10
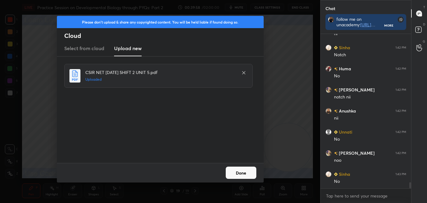
click at [240, 172] on button "Done" at bounding box center [241, 173] width 31 height 12
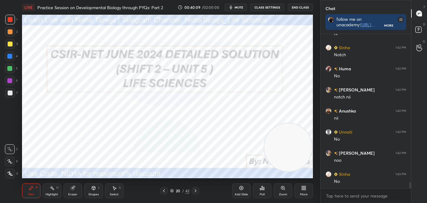
click at [196, 189] on icon at bounding box center [195, 191] width 5 height 5
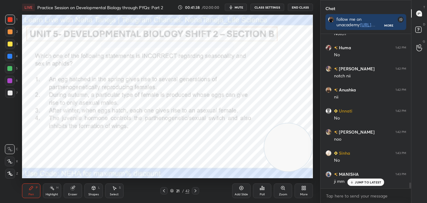
scroll to position [3854, 0]
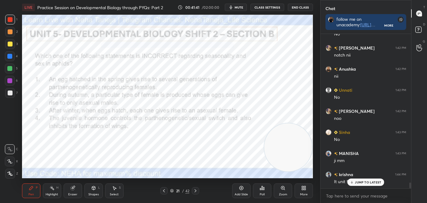
click at [353, 182] on icon at bounding box center [352, 183] width 4 height 4
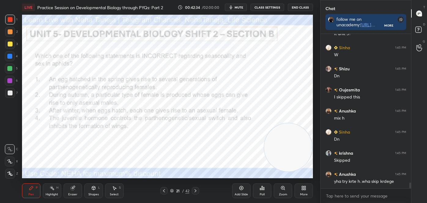
scroll to position [4023, 0]
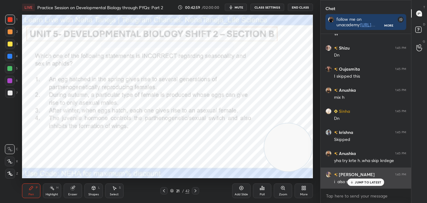
click at [363, 185] on div "JUMP TO LATEST" at bounding box center [366, 182] width 37 height 7
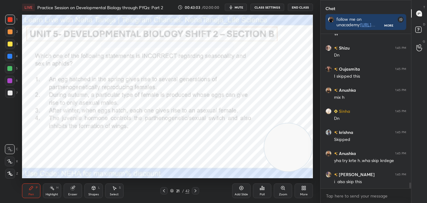
click at [258, 189] on div "Poll" at bounding box center [262, 191] width 18 height 15
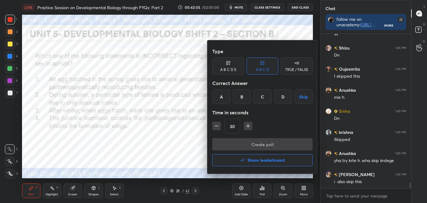
click at [238, 97] on div "B" at bounding box center [242, 96] width 18 height 15
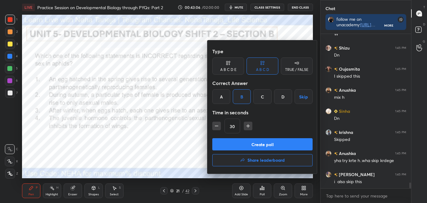
click at [287, 143] on button "Create poll" at bounding box center [262, 144] width 100 height 12
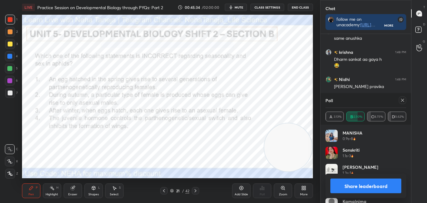
scroll to position [4452, 0]
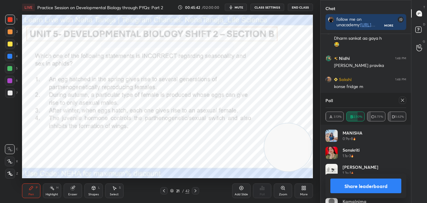
click at [361, 181] on button "Share leaderboard" at bounding box center [366, 186] width 71 height 15
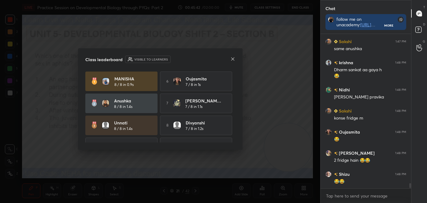
scroll to position [2, 2]
click at [233, 59] on icon at bounding box center [232, 59] width 5 height 5
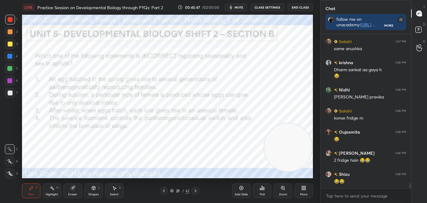
scroll to position [4447, 0]
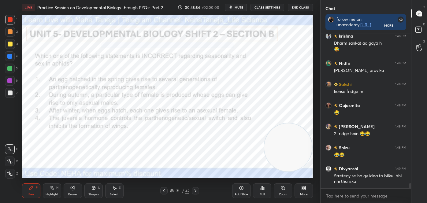
click at [9, 56] on div at bounding box center [9, 56] width 5 height 5
click at [51, 192] on div "Highlight H" at bounding box center [52, 191] width 18 height 15
click at [197, 191] on icon at bounding box center [195, 191] width 5 height 5
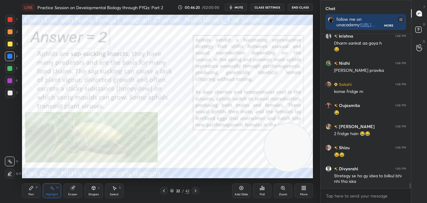
scroll to position [4459, 0]
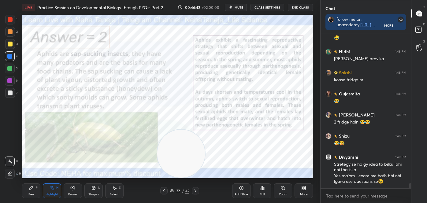
drag, startPoint x: 294, startPoint y: 156, endPoint x: 187, endPoint y: 164, distance: 107.4
click at [187, 164] on video at bounding box center [181, 154] width 48 height 48
click at [162, 192] on icon at bounding box center [164, 191] width 5 height 5
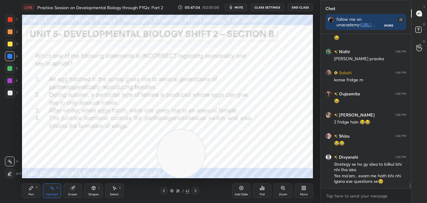
click at [196, 189] on icon at bounding box center [195, 191] width 5 height 5
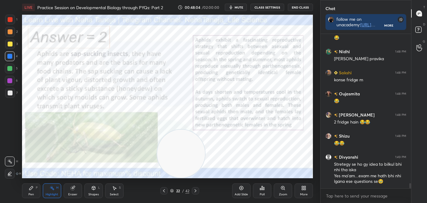
click at [163, 191] on icon at bounding box center [164, 191] width 5 height 5
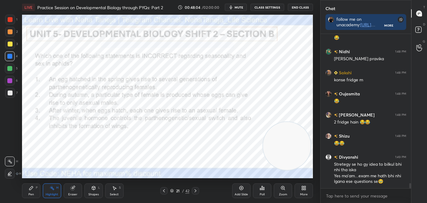
drag, startPoint x: 176, startPoint y: 160, endPoint x: 285, endPoint y: 150, distance: 109.4
click at [286, 153] on video at bounding box center [287, 146] width 48 height 48
drag, startPoint x: 267, startPoint y: 153, endPoint x: 185, endPoint y: 158, distance: 82.5
click at [255, 156] on video at bounding box center [279, 145] width 48 height 48
click at [198, 188] on div at bounding box center [195, 190] width 7 height 7
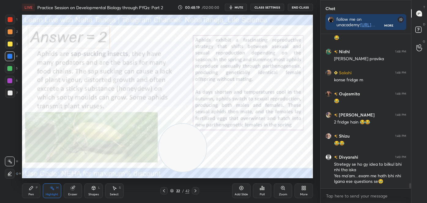
click at [163, 163] on video at bounding box center [183, 148] width 48 height 48
drag, startPoint x: 162, startPoint y: 190, endPoint x: 176, endPoint y: 156, distance: 37.2
click at [163, 189] on icon at bounding box center [164, 191] width 5 height 5
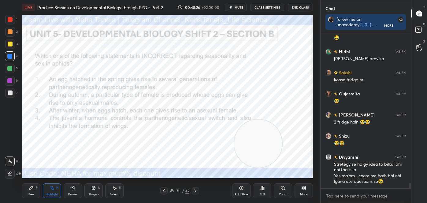
drag, startPoint x: 177, startPoint y: 154, endPoint x: 260, endPoint y: 152, distance: 82.7
click at [260, 152] on video at bounding box center [258, 144] width 48 height 48
click at [34, 190] on div "Pen P" at bounding box center [31, 191] width 18 height 15
click at [13, 171] on div at bounding box center [10, 174] width 10 height 10
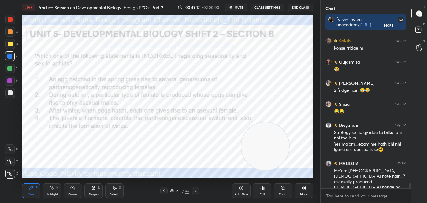
scroll to position [4517, 0]
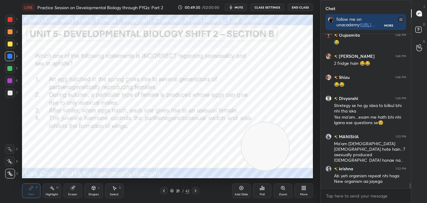
click at [196, 190] on icon at bounding box center [195, 191] width 5 height 5
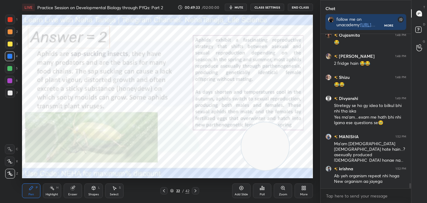
click at [196, 191] on icon at bounding box center [195, 191] width 5 height 5
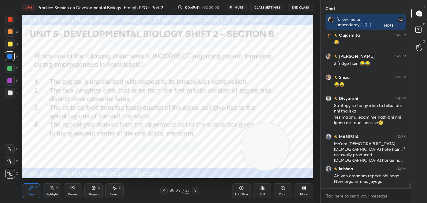
click at [102, 193] on div "Shapes L" at bounding box center [93, 191] width 18 height 15
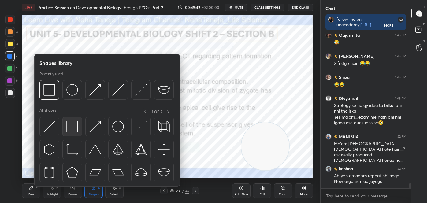
click at [73, 134] on div at bounding box center [72, 127] width 20 height 20
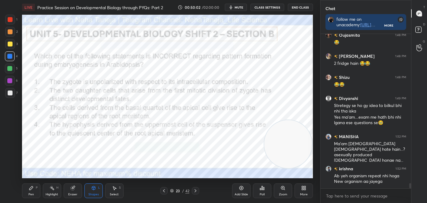
drag, startPoint x: 251, startPoint y: 148, endPoint x: 286, endPoint y: 145, distance: 35.9
click at [288, 145] on video at bounding box center [288, 144] width 48 height 48
click at [56, 189] on div "Highlight H" at bounding box center [52, 191] width 18 height 15
click at [34, 194] on div "Pen" at bounding box center [31, 194] width 6 height 3
click at [9, 150] on icon at bounding box center [10, 149] width 6 height 4
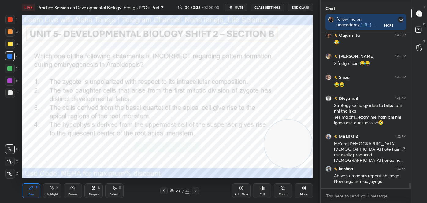
click at [411, 183] on div "T Messages (T) D Doubts (D) G Raise Hand (G)" at bounding box center [419, 101] width 16 height 203
drag, startPoint x: 410, startPoint y: 186, endPoint x: 409, endPoint y: 201, distance: 15.1
click at [409, 201] on div "[PERSON_NAME] 1:48 PM konse fridge m Oujasmita 1:48 PM 😂 [PERSON_NAME] 1:48 PM …" at bounding box center [366, 118] width 91 height 169
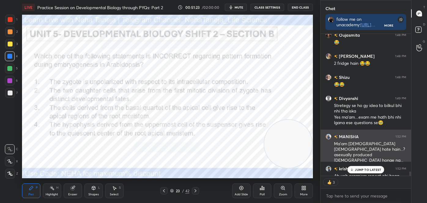
scroll to position [4551, 0]
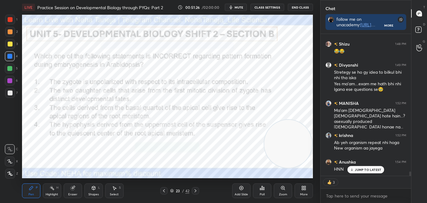
click at [368, 172] on div "JUMP TO LATEST" at bounding box center [366, 169] width 37 height 7
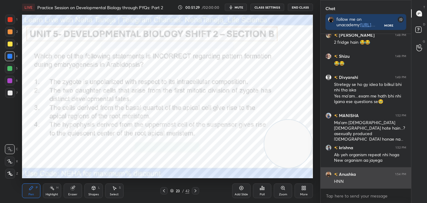
scroll to position [4539, 0]
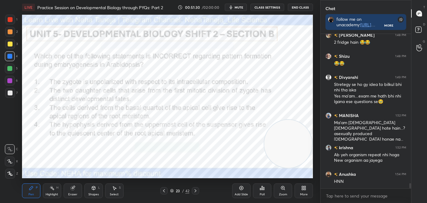
click at [264, 196] on div "Poll" at bounding box center [262, 194] width 5 height 3
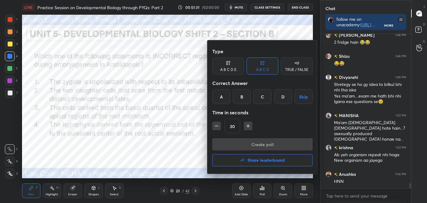
scroll to position [4560, 0]
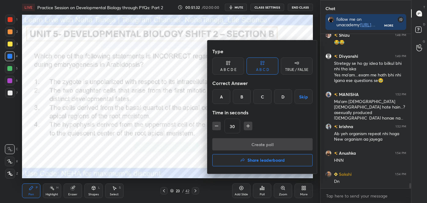
click at [220, 95] on div "A" at bounding box center [221, 96] width 18 height 15
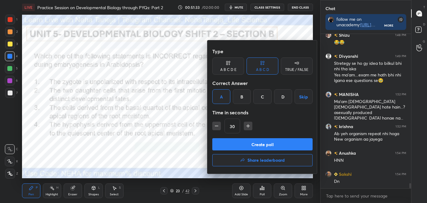
click at [255, 144] on button "Create poll" at bounding box center [262, 144] width 100 height 12
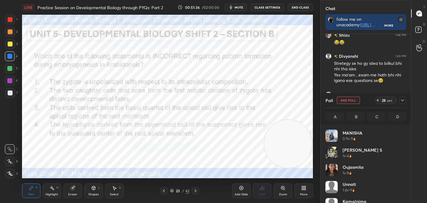
scroll to position [72, 79]
click at [56, 194] on div "Highlight" at bounding box center [52, 194] width 13 height 3
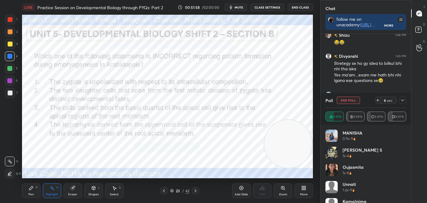
scroll to position [4613, 0]
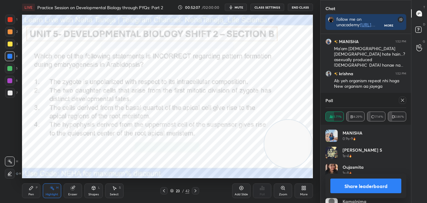
click at [345, 188] on button "Share leaderboard" at bounding box center [366, 186] width 71 height 15
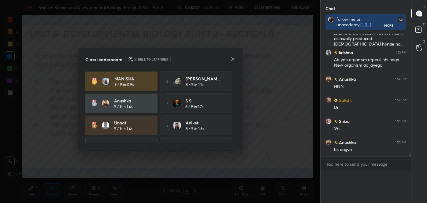
scroll to position [2, 2]
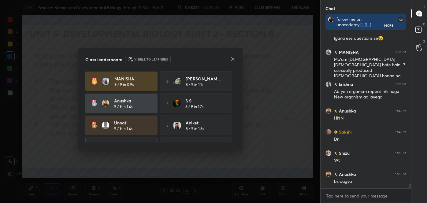
click at [232, 58] on icon at bounding box center [232, 59] width 5 height 5
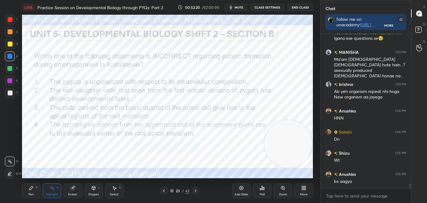
click at [91, 194] on div "Shapes" at bounding box center [93, 194] width 10 height 3
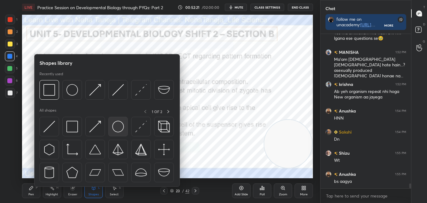
click at [110, 122] on div at bounding box center [118, 127] width 20 height 20
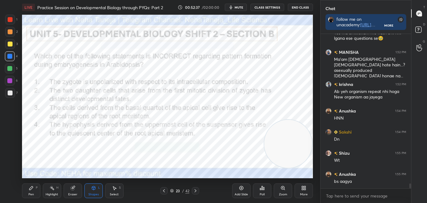
click at [47, 194] on div "Highlight" at bounding box center [52, 194] width 13 height 3
click at [34, 192] on div "Pen P" at bounding box center [31, 191] width 18 height 15
click at [6, 171] on div at bounding box center [10, 174] width 10 height 10
click at [51, 197] on div "Highlight H" at bounding box center [52, 191] width 18 height 15
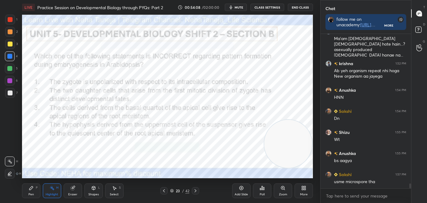
scroll to position [4629, 0]
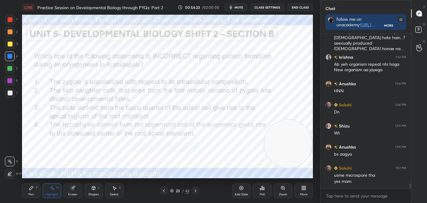
drag, startPoint x: 195, startPoint y: 193, endPoint x: 195, endPoint y: 188, distance: 4.6
click at [195, 193] on icon at bounding box center [195, 191] width 5 height 5
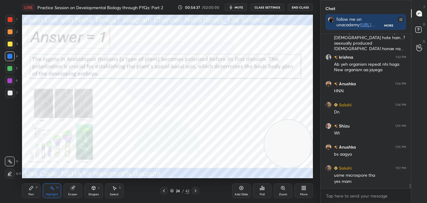
click at [163, 191] on icon at bounding box center [164, 190] width 2 height 3
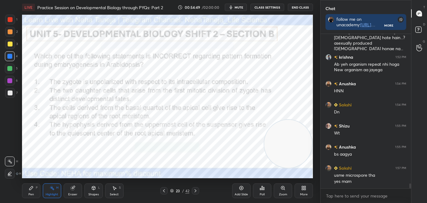
click at [193, 188] on div at bounding box center [195, 190] width 7 height 7
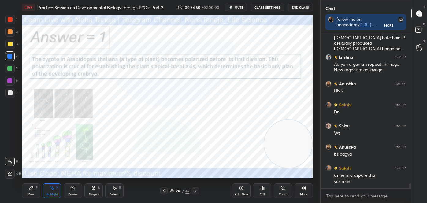
click at [193, 189] on div at bounding box center [195, 190] width 7 height 7
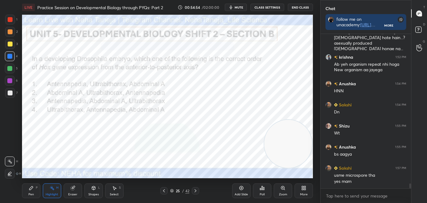
click at [28, 191] on div "Pen P" at bounding box center [31, 191] width 18 height 15
click at [9, 151] on icon at bounding box center [10, 149] width 6 height 4
click at [92, 188] on icon at bounding box center [93, 188] width 3 height 4
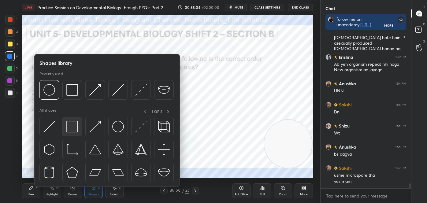
click at [68, 126] on img at bounding box center [72, 127] width 12 height 12
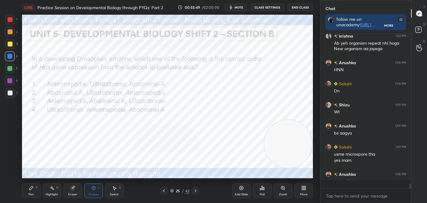
scroll to position [4650, 0]
click at [54, 191] on div "Highlight H" at bounding box center [52, 191] width 18 height 15
click at [10, 174] on icon at bounding box center [9, 173] width 5 height 5
click at [8, 43] on div at bounding box center [10, 44] width 5 height 5
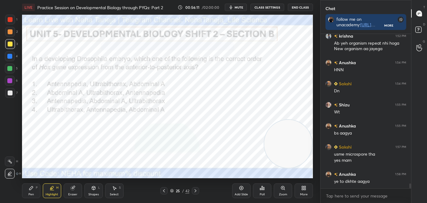
drag, startPoint x: 411, startPoint y: 187, endPoint x: 409, endPoint y: 178, distance: 9.1
click at [409, 173] on div "Chat follow me on unacademy: [URL][DOMAIN_NAME] join me on telegram: [URL][DOMA…" at bounding box center [373, 101] width 107 height 203
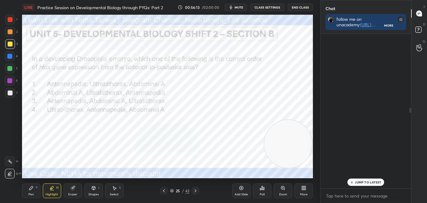
scroll to position [1901, 0]
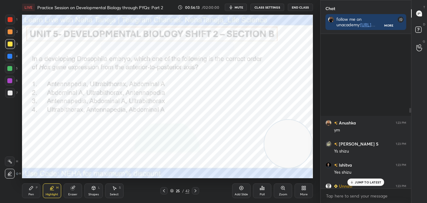
drag, startPoint x: 410, startPoint y: 186, endPoint x: 411, endPoint y: 91, distance: 95.5
click at [410, 108] on div at bounding box center [411, 110] width 2 height 5
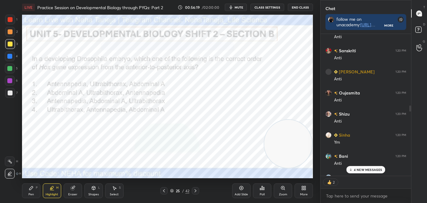
scroll to position [1554, 0]
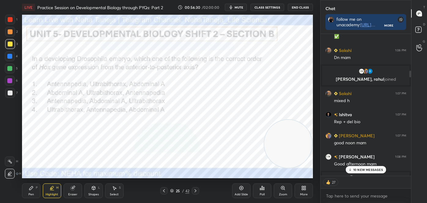
drag, startPoint x: 410, startPoint y: 100, endPoint x: 409, endPoint y: 51, distance: 48.7
click at [409, 54] on div at bounding box center [410, 105] width 4 height 142
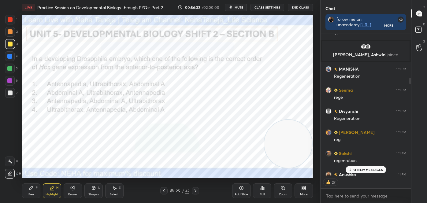
click at [357, 169] on p "14 NEW MESSAGES" at bounding box center [368, 170] width 30 height 4
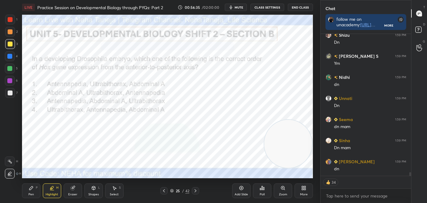
click at [262, 193] on div "Poll" at bounding box center [262, 194] width 5 height 3
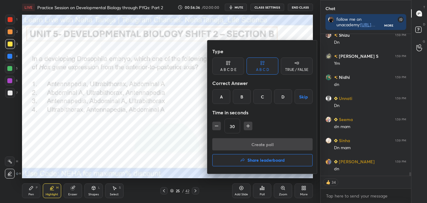
click at [222, 99] on div "A" at bounding box center [221, 96] width 18 height 15
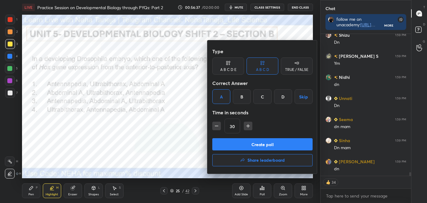
click at [238, 139] on button "Create poll" at bounding box center [262, 144] width 100 height 12
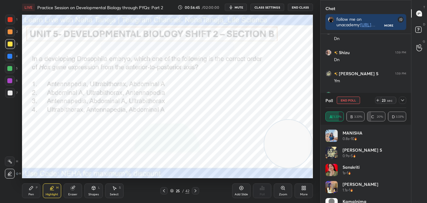
scroll to position [5373, 0]
drag, startPoint x: 404, startPoint y: 139, endPoint x: 405, endPoint y: 143, distance: 3.8
click at [405, 143] on div "[PERSON_NAME] 0.8s • 10 [PERSON_NAME] S 0.9s • 5 Sanskriti 1s • 1 [PERSON_NAME]…" at bounding box center [366, 166] width 81 height 73
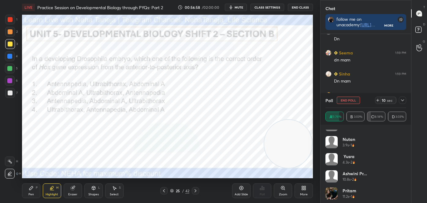
scroll to position [355, 0]
click at [68, 186] on div "Eraser" at bounding box center [73, 191] width 18 height 15
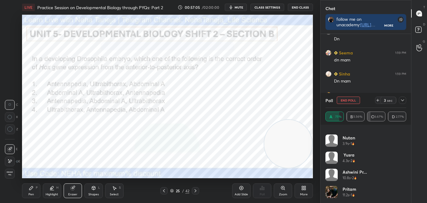
click at [37, 189] on div "P" at bounding box center [37, 187] width 2 height 3
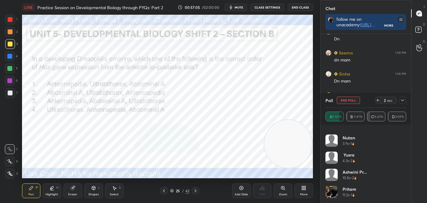
click at [7, 171] on div at bounding box center [10, 174] width 10 height 10
click at [8, 20] on div at bounding box center [10, 19] width 5 height 5
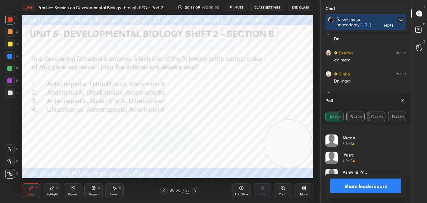
click at [359, 183] on button "Share leaderboard" at bounding box center [366, 186] width 71 height 15
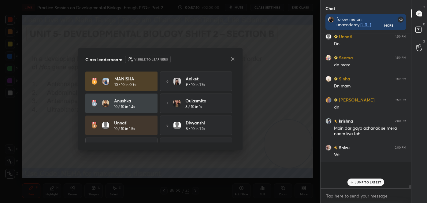
scroll to position [2, 2]
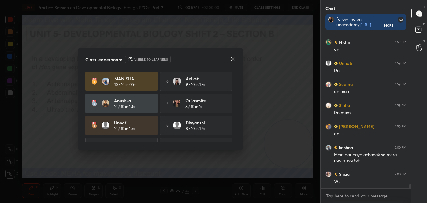
click at [233, 57] on icon at bounding box center [232, 59] width 5 height 5
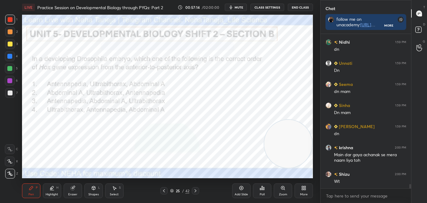
click at [54, 194] on div "Highlight" at bounding box center [52, 194] width 13 height 3
click at [8, 155] on div "H H" at bounding box center [13, 166] width 16 height 24
click at [10, 159] on icon at bounding box center [9, 161] width 5 height 5
click at [12, 160] on icon at bounding box center [9, 161] width 5 height 5
click at [196, 192] on icon at bounding box center [196, 190] width 2 height 3
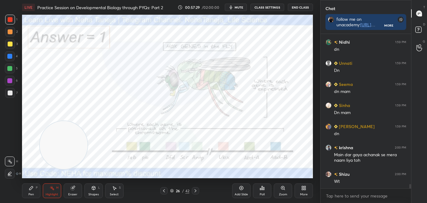
drag, startPoint x: 276, startPoint y: 149, endPoint x: 65, endPoint y: 148, distance: 211.2
click at [52, 150] on video at bounding box center [64, 145] width 48 height 48
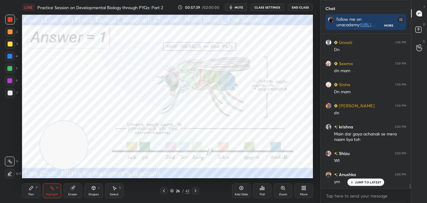
scroll to position [5448, 0]
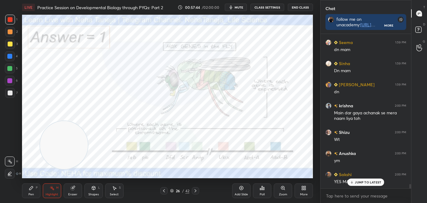
click at [194, 189] on icon at bounding box center [195, 191] width 5 height 5
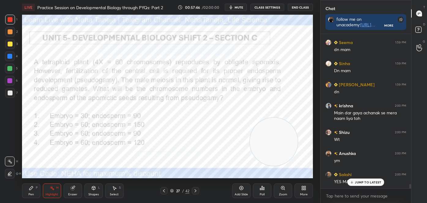
drag, startPoint x: 54, startPoint y: 145, endPoint x: 259, endPoint y: 137, distance: 204.6
click at [263, 141] on video at bounding box center [274, 142] width 48 height 48
drag, startPoint x: 19, startPoint y: 193, endPoint x: 25, endPoint y: 190, distance: 6.6
click at [20, 193] on div "1 2 3 4 5 6 7 C X Z C X Z E E Erase all H H LIVE Practice Session on Developmen…" at bounding box center [158, 101] width 316 height 203
click at [28, 190] on div "Pen P" at bounding box center [31, 191] width 18 height 15
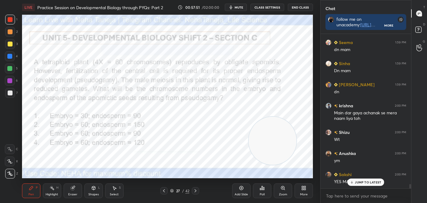
click at [9, 176] on icon at bounding box center [10, 174] width 6 height 4
click at [11, 16] on div at bounding box center [10, 20] width 10 height 10
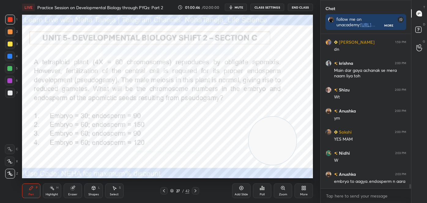
scroll to position [153, 89]
drag, startPoint x: 410, startPoint y: 186, endPoint x: 410, endPoint y: 195, distance: 9.2
click at [410, 195] on div "Seema 1:59 PM dn mam Sinha 1:59 PM Dn mam [PERSON_NAME] 1:59 PM dn krishna 2:00…" at bounding box center [366, 118] width 91 height 169
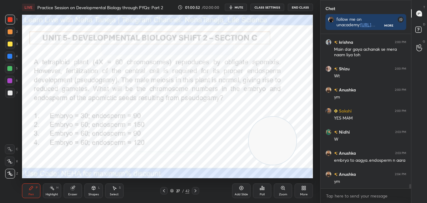
click at [264, 192] on div "Poll" at bounding box center [262, 191] width 18 height 15
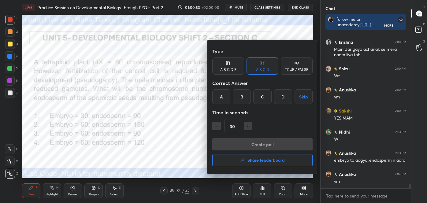
click at [264, 99] on div "C" at bounding box center [262, 96] width 18 height 15
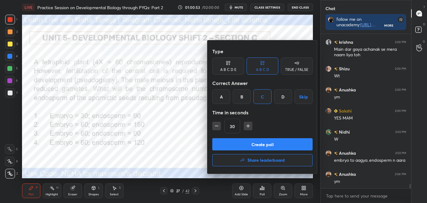
click at [258, 145] on button "Create poll" at bounding box center [262, 144] width 100 height 12
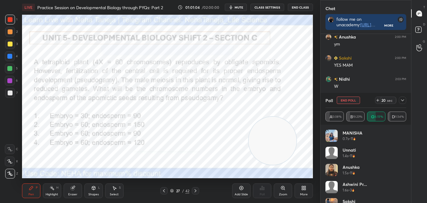
scroll to position [5586, 0]
click at [49, 191] on div "Highlight H" at bounding box center [52, 191] width 18 height 15
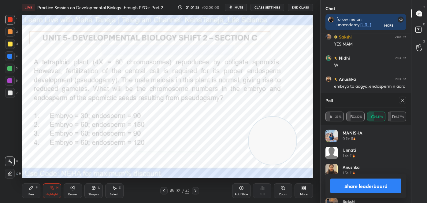
scroll to position [5613, 0]
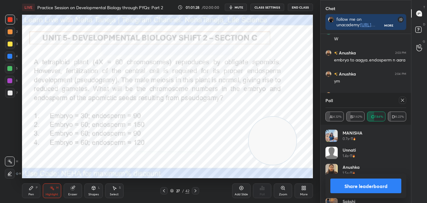
click at [389, 189] on button "Share leaderboard" at bounding box center [366, 186] width 71 height 15
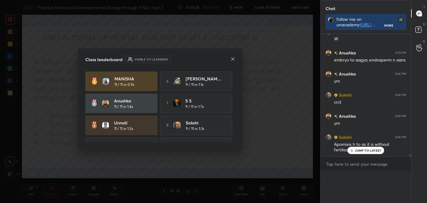
scroll to position [5600, 0]
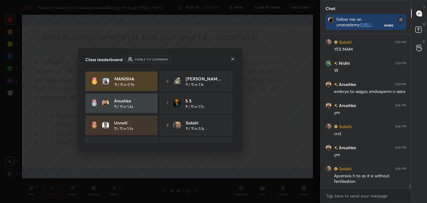
click at [234, 58] on icon at bounding box center [232, 59] width 5 height 5
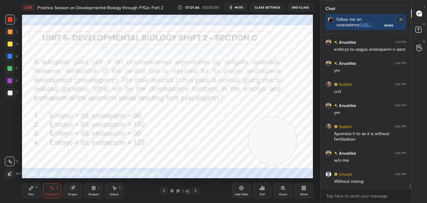
click at [95, 193] on div "Shapes" at bounding box center [93, 194] width 10 height 3
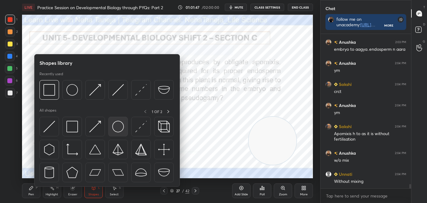
click at [121, 127] on img at bounding box center [118, 127] width 12 height 12
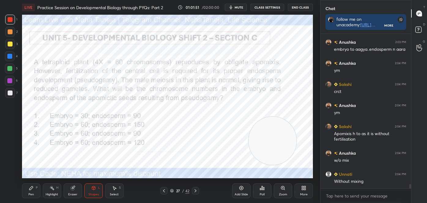
click at [34, 191] on div "Pen P" at bounding box center [31, 191] width 18 height 15
click at [14, 175] on div at bounding box center [10, 174] width 10 height 10
click at [12, 174] on icon at bounding box center [10, 174] width 6 height 4
click at [10, 58] on div at bounding box center [9, 56] width 5 height 5
click at [56, 193] on div "Highlight" at bounding box center [52, 194] width 13 height 3
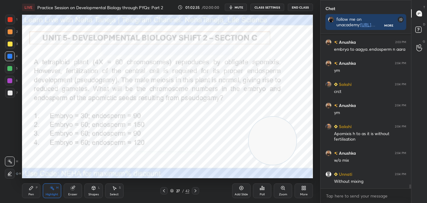
scroll to position [5650, 0]
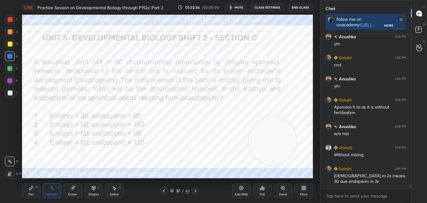
click at [34, 190] on div "Pen P" at bounding box center [31, 191] width 18 height 15
click at [11, 150] on icon at bounding box center [10, 149] width 6 height 4
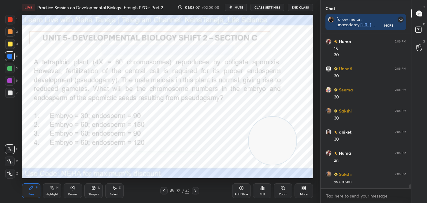
scroll to position [5846, 0]
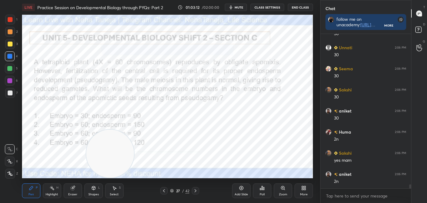
drag, startPoint x: 264, startPoint y: 143, endPoint x: 102, endPoint y: 163, distance: 162.9
click at [102, 163] on video at bounding box center [110, 154] width 48 height 48
click at [54, 189] on div "Highlight H" at bounding box center [52, 191] width 18 height 15
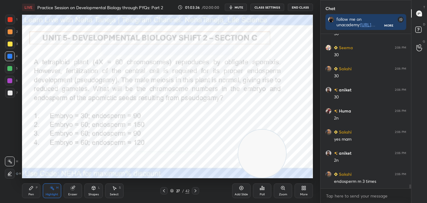
drag, startPoint x: 140, startPoint y: 153, endPoint x: 269, endPoint y: 160, distance: 129.6
click at [269, 160] on video at bounding box center [262, 154] width 48 height 48
click at [84, 193] on div "Pen P Highlight H Eraser Shapes L Select S" at bounding box center [74, 191] width 105 height 15
click at [92, 193] on div "Shapes" at bounding box center [93, 194] width 10 height 3
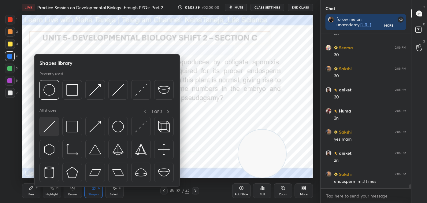
click at [49, 129] on img at bounding box center [49, 127] width 12 height 12
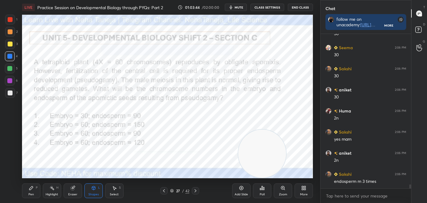
click at [37, 185] on div "Pen P" at bounding box center [31, 191] width 18 height 15
click at [12, 171] on div at bounding box center [10, 174] width 10 height 10
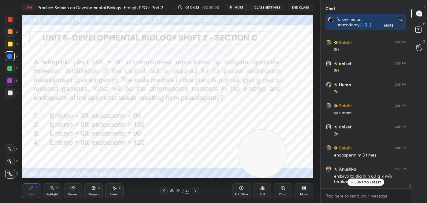
scroll to position [5920, 0]
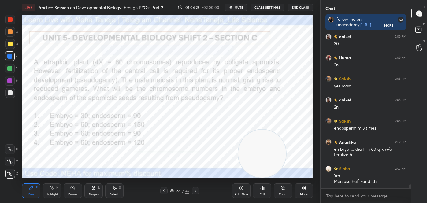
click at [195, 190] on icon at bounding box center [195, 191] width 5 height 5
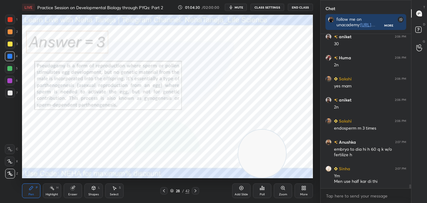
click at [164, 193] on icon at bounding box center [164, 191] width 5 height 5
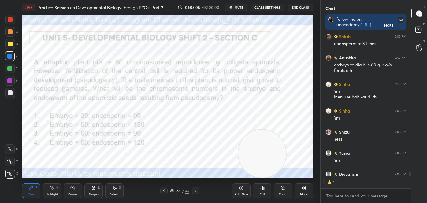
scroll to position [2, 2]
click at [194, 189] on icon at bounding box center [195, 191] width 5 height 5
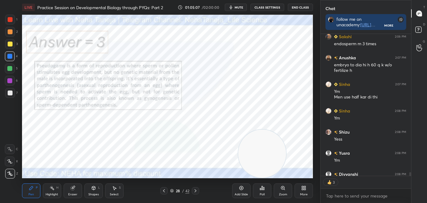
scroll to position [6039, 0]
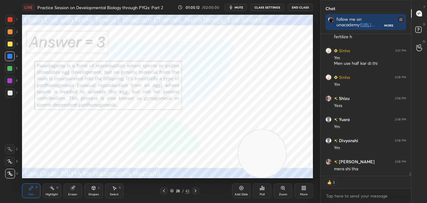
click at [54, 190] on icon at bounding box center [52, 188] width 5 height 5
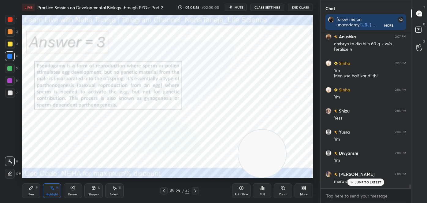
scroll to position [6026, 0]
click at [357, 182] on p "JUMP TO LATEST" at bounding box center [368, 183] width 26 height 4
click at [197, 190] on icon at bounding box center [195, 191] width 5 height 5
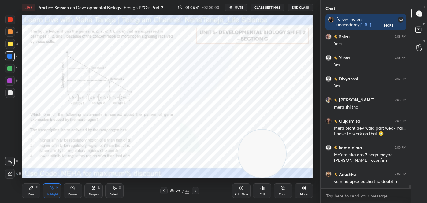
scroll to position [6121, 0]
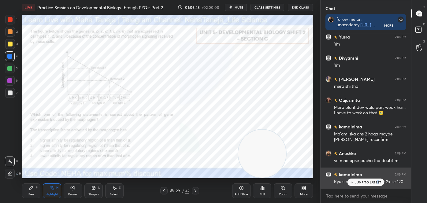
click at [378, 181] on p "JUMP TO LATEST" at bounding box center [368, 183] width 26 height 4
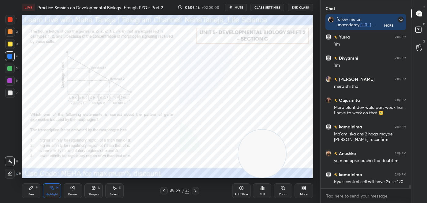
scroll to position [6142, 0]
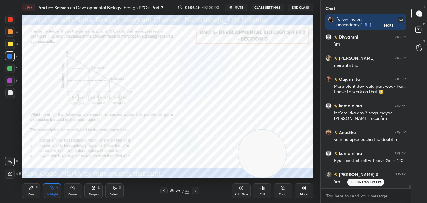
click at [357, 183] on p "JUMP TO LATEST" at bounding box center [368, 183] width 26 height 4
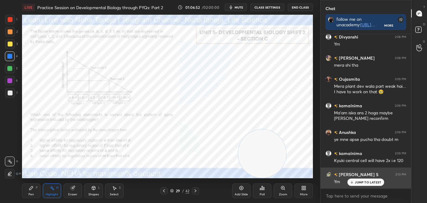
scroll to position [6163, 0]
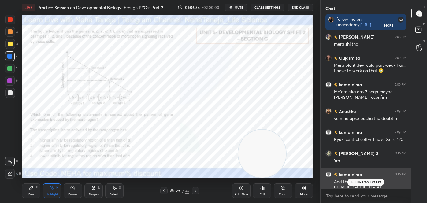
click at [357, 181] on p "JUMP TO LATEST" at bounding box center [368, 183] width 26 height 4
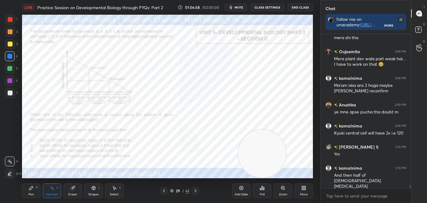
scroll to position [6191, 0]
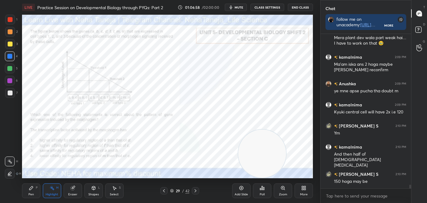
click at [35, 189] on div "Pen P" at bounding box center [31, 191] width 18 height 15
click at [13, 176] on div at bounding box center [10, 174] width 10 height 10
click at [14, 175] on div at bounding box center [10, 174] width 10 height 10
click at [166, 190] on icon at bounding box center [164, 191] width 5 height 5
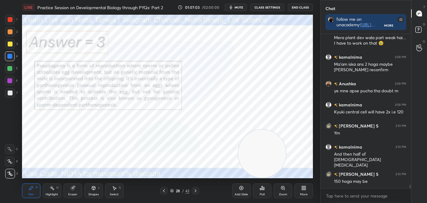
drag, startPoint x: 164, startPoint y: 191, endPoint x: 161, endPoint y: 190, distance: 3.3
click at [164, 191] on icon at bounding box center [164, 191] width 5 height 5
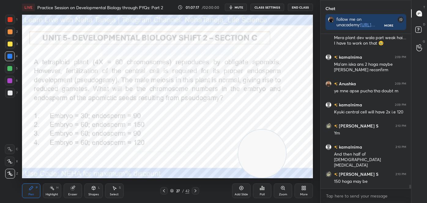
click at [69, 194] on div "Eraser" at bounding box center [72, 194] width 9 height 3
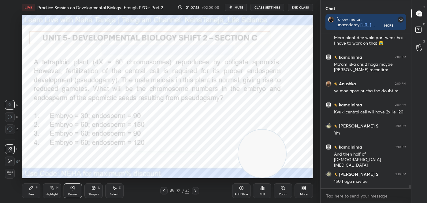
scroll to position [6212, 0]
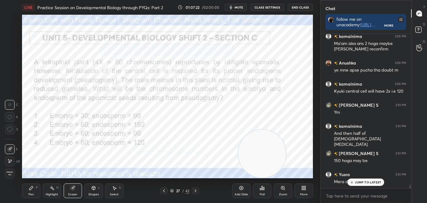
click at [33, 187] on icon at bounding box center [31, 188] width 5 height 5
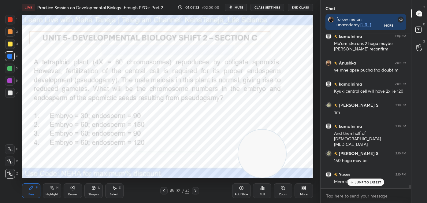
drag, startPoint x: 10, startPoint y: 171, endPoint x: 21, endPoint y: 153, distance: 21.2
click at [10, 172] on icon at bounding box center [10, 174] width 6 height 4
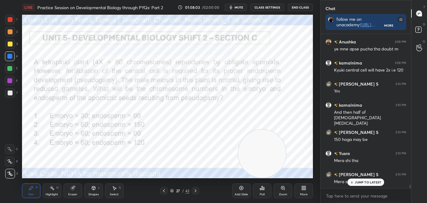
click at [357, 183] on p "JUMP TO LATEST" at bounding box center [368, 183] width 26 height 4
click at [196, 189] on icon at bounding box center [195, 191] width 5 height 5
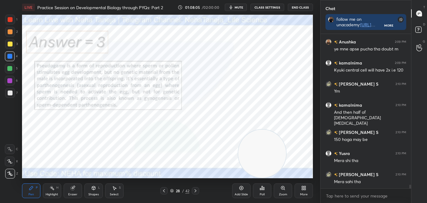
click at [195, 189] on icon at bounding box center [195, 191] width 5 height 5
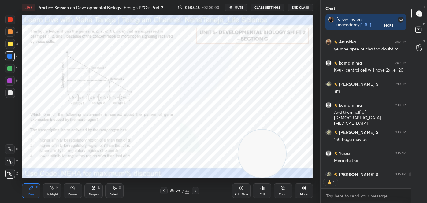
scroll to position [2, 2]
click at [97, 190] on div "Shapes L" at bounding box center [93, 191] width 18 height 15
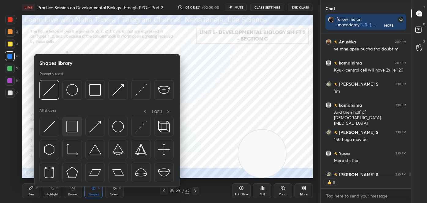
click at [80, 125] on div at bounding box center [72, 127] width 20 height 20
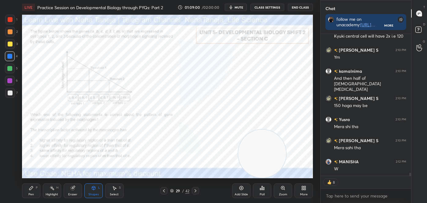
click at [32, 188] on icon at bounding box center [31, 188] width 4 height 4
click at [12, 175] on icon at bounding box center [10, 174] width 5 height 4
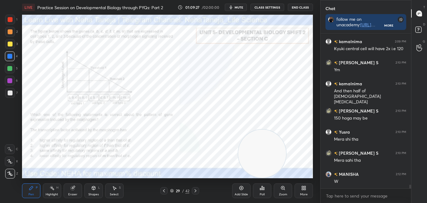
scroll to position [6281, 0]
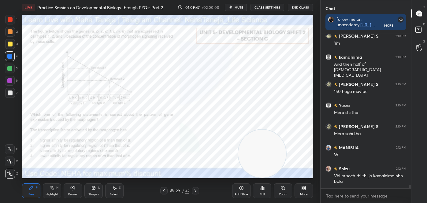
click at [164, 189] on icon at bounding box center [164, 191] width 5 height 5
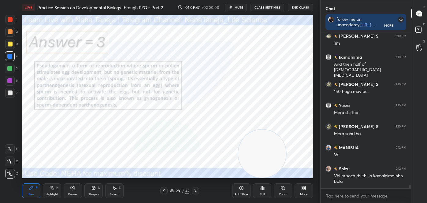
click at [164, 190] on icon at bounding box center [164, 190] width 2 height 3
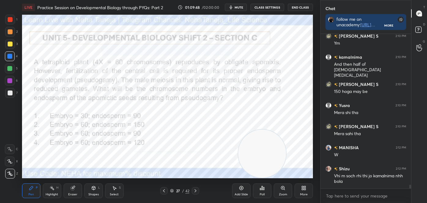
click at [72, 191] on div "Eraser" at bounding box center [73, 191] width 18 height 15
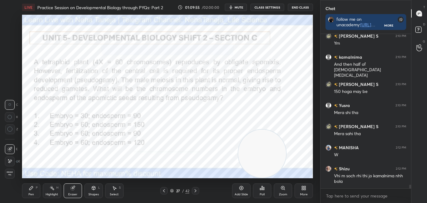
click at [196, 190] on icon at bounding box center [195, 191] width 5 height 5
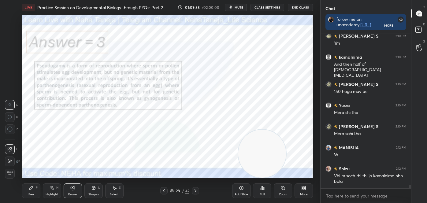
click at [196, 190] on icon at bounding box center [195, 191] width 5 height 5
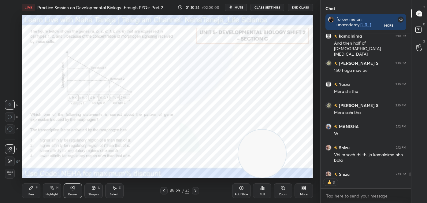
scroll to position [6302, 0]
click at [259, 190] on div "Poll" at bounding box center [262, 191] width 18 height 15
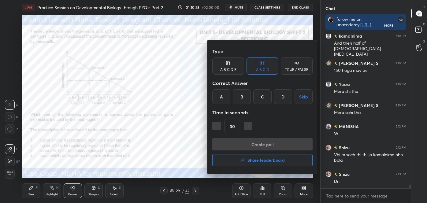
click at [240, 99] on div "B" at bounding box center [242, 96] width 18 height 15
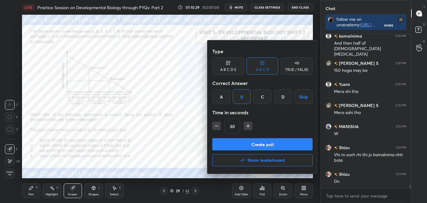
click at [241, 140] on button "Create poll" at bounding box center [262, 144] width 100 height 12
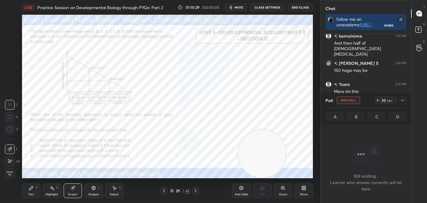
scroll to position [70, 89]
click at [52, 192] on div "Highlight H" at bounding box center [52, 191] width 18 height 15
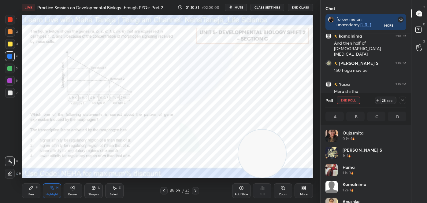
scroll to position [72, 79]
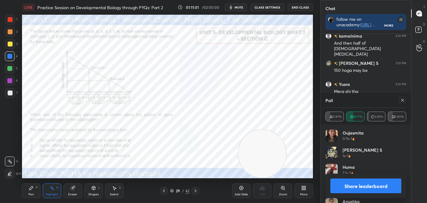
click at [386, 189] on button "Share leaderboard" at bounding box center [366, 186] width 71 height 15
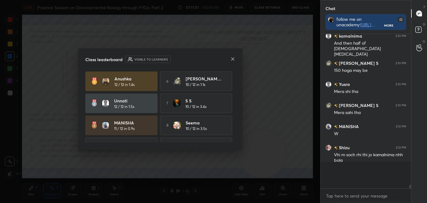
scroll to position [2, 2]
click at [233, 59] on icon at bounding box center [232, 58] width 3 height 3
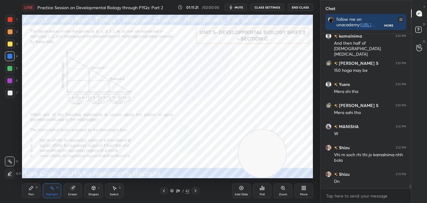
click at [281, 190] on icon at bounding box center [283, 188] width 5 height 5
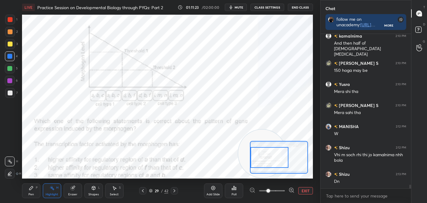
drag, startPoint x: 260, startPoint y: 162, endPoint x: 261, endPoint y: 159, distance: 3.4
click at [259, 160] on div at bounding box center [270, 157] width 38 height 21
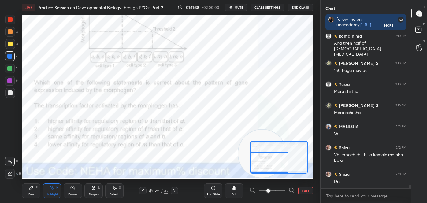
drag, startPoint x: 281, startPoint y: 164, endPoint x: 282, endPoint y: 168, distance: 4.7
click at [281, 170] on div at bounding box center [270, 162] width 38 height 21
click at [28, 191] on div "Pen P" at bounding box center [31, 191] width 18 height 15
click at [13, 173] on div at bounding box center [10, 174] width 10 height 10
click at [8, 174] on icon at bounding box center [10, 174] width 6 height 4
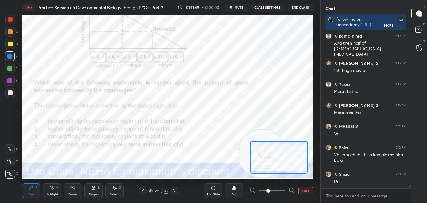
click at [12, 45] on div at bounding box center [10, 44] width 5 height 5
click at [7, 72] on div at bounding box center [10, 69] width 10 height 10
click at [300, 189] on button "EXIT" at bounding box center [305, 190] width 15 height 7
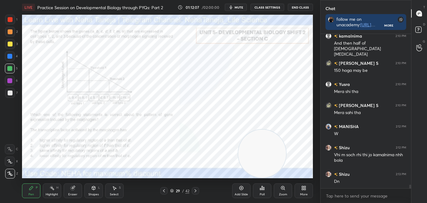
click at [196, 189] on icon at bounding box center [195, 191] width 5 height 5
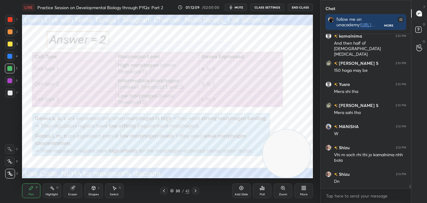
drag, startPoint x: 267, startPoint y: 159, endPoint x: 293, endPoint y: 162, distance: 26.3
click at [293, 162] on video at bounding box center [287, 154] width 48 height 48
click at [53, 185] on div "Highlight H" at bounding box center [52, 191] width 18 height 15
drag, startPoint x: 12, startPoint y: 20, endPoint x: 10, endPoint y: 17, distance: 3.7
click at [12, 20] on div at bounding box center [10, 19] width 5 height 5
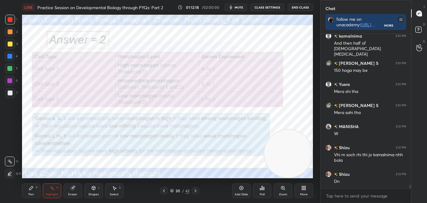
click at [164, 191] on icon at bounding box center [164, 191] width 5 height 5
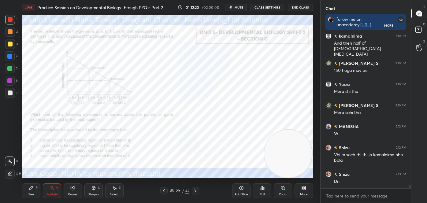
click at [193, 189] on icon at bounding box center [195, 191] width 5 height 5
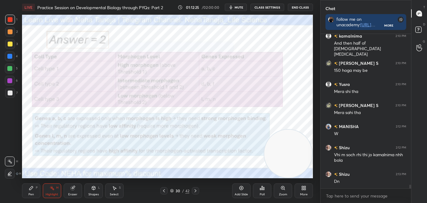
click at [163, 190] on icon at bounding box center [164, 191] width 5 height 5
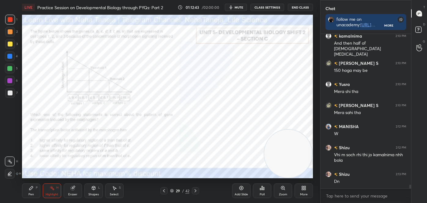
click at [194, 191] on icon at bounding box center [195, 191] width 5 height 5
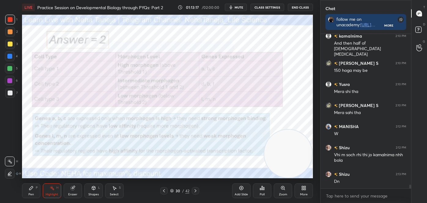
scroll to position [6302, 0]
drag, startPoint x: 195, startPoint y: 194, endPoint x: 196, endPoint y: 191, distance: 3.4
click at [195, 194] on div at bounding box center [195, 190] width 7 height 7
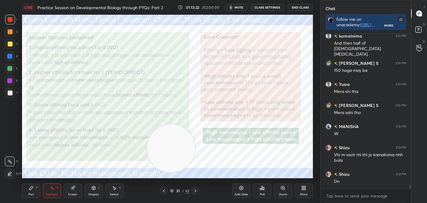
drag, startPoint x: 259, startPoint y: 156, endPoint x: 157, endPoint y: 154, distance: 101.9
click at [157, 154] on video at bounding box center [171, 149] width 48 height 48
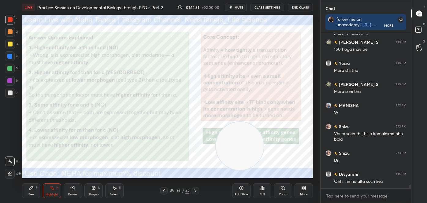
drag, startPoint x: 173, startPoint y: 148, endPoint x: 219, endPoint y: 149, distance: 46.2
click at [243, 146] on video at bounding box center [240, 146] width 48 height 48
click at [164, 190] on icon at bounding box center [164, 191] width 5 height 5
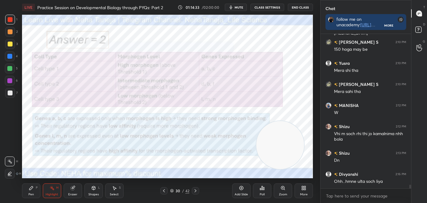
drag, startPoint x: 239, startPoint y: 155, endPoint x: 275, endPoint y: 156, distance: 35.2
click at [277, 156] on video at bounding box center [280, 145] width 48 height 48
click at [162, 192] on icon at bounding box center [164, 191] width 5 height 5
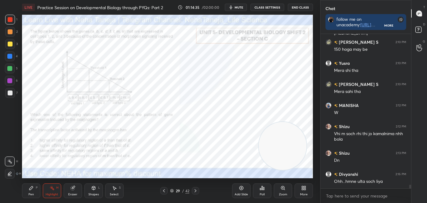
click at [192, 193] on div at bounding box center [195, 190] width 7 height 7
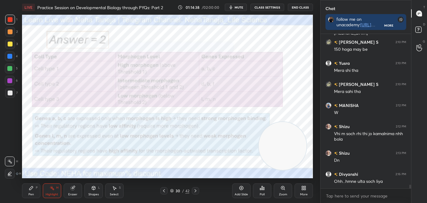
click at [164, 191] on icon at bounding box center [164, 191] width 5 height 5
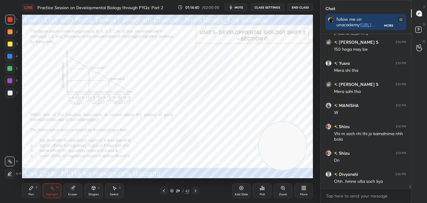
click at [193, 189] on div at bounding box center [195, 190] width 7 height 7
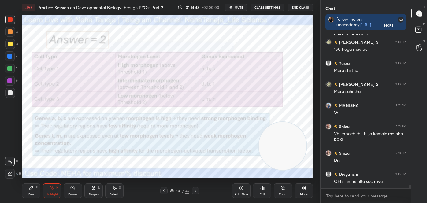
click at [163, 191] on icon at bounding box center [164, 191] width 5 height 5
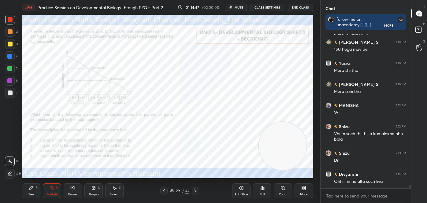
click at [195, 190] on icon at bounding box center [195, 191] width 5 height 5
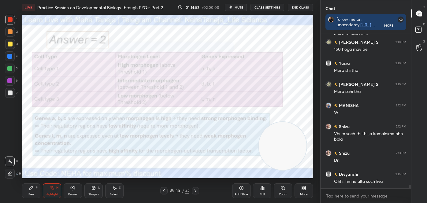
click at [163, 191] on icon at bounding box center [164, 190] width 2 height 3
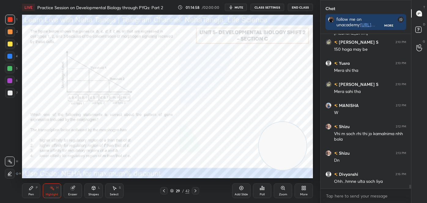
drag, startPoint x: 91, startPoint y: 191, endPoint x: 95, endPoint y: 197, distance: 7.5
click at [91, 190] on div "Shapes L" at bounding box center [93, 191] width 18 height 15
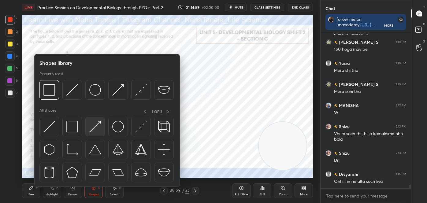
click at [93, 130] on img at bounding box center [95, 127] width 12 height 12
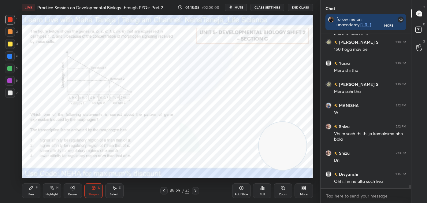
click at [194, 189] on icon at bounding box center [195, 191] width 5 height 5
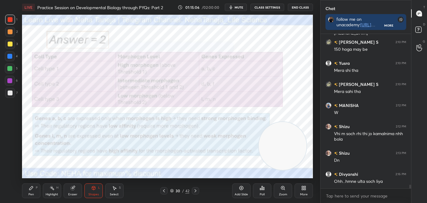
click at [50, 197] on div "Highlight H" at bounding box center [52, 191] width 18 height 15
click at [164, 193] on icon at bounding box center [164, 191] width 5 height 5
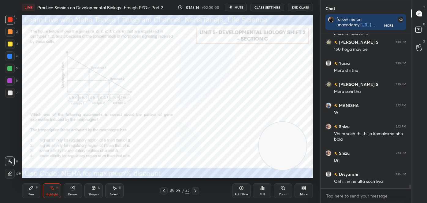
drag, startPoint x: 163, startPoint y: 190, endPoint x: 194, endPoint y: 183, distance: 32.4
click at [194, 183] on div "Pen P Highlight H Eraser Shapes L Select S 29 / 42 Add Slide Poll Zoom More" at bounding box center [167, 191] width 291 height 24
click at [196, 193] on icon at bounding box center [195, 191] width 5 height 5
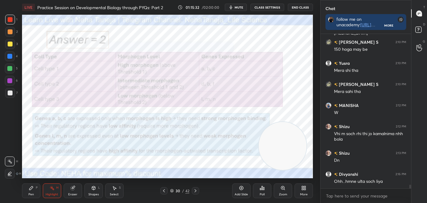
click at [164, 191] on icon at bounding box center [164, 191] width 5 height 5
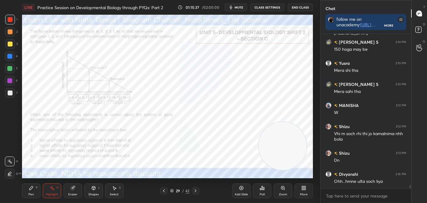
click at [197, 191] on icon at bounding box center [195, 191] width 5 height 5
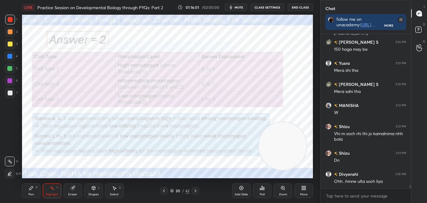
click at [196, 191] on icon at bounding box center [195, 191] width 5 height 5
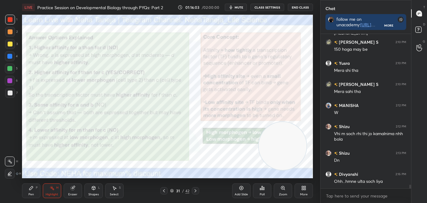
click at [165, 192] on icon at bounding box center [164, 191] width 5 height 5
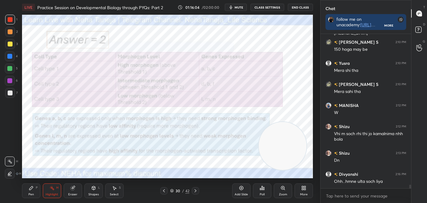
click at [164, 190] on icon at bounding box center [164, 191] width 5 height 5
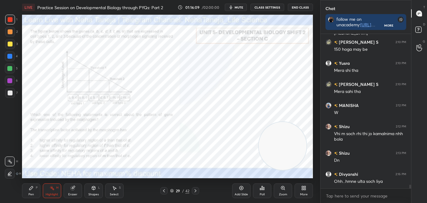
click at [34, 195] on div "Pen P" at bounding box center [31, 191] width 18 height 15
click at [7, 147] on icon at bounding box center [10, 149] width 6 height 4
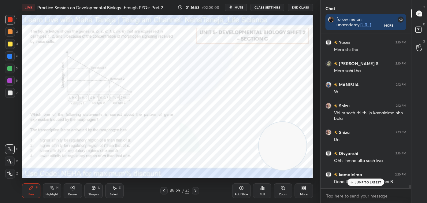
click at [352, 183] on icon at bounding box center [352, 183] width 4 height 4
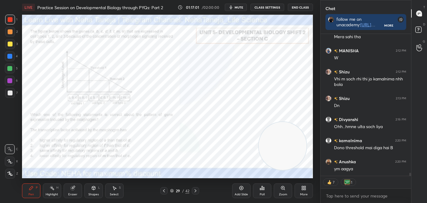
click at [195, 192] on icon at bounding box center [195, 191] width 5 height 5
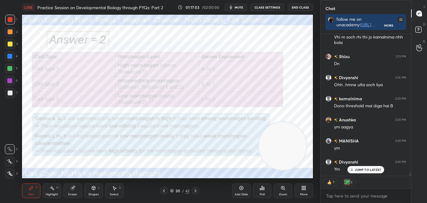
click at [198, 190] on icon at bounding box center [195, 191] width 5 height 5
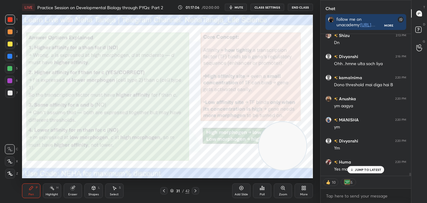
scroll to position [6456, 0]
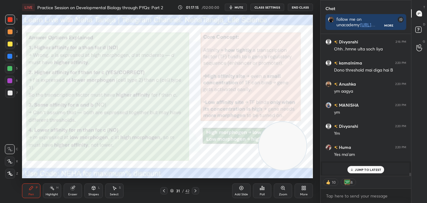
click at [163, 191] on icon at bounding box center [164, 190] width 2 height 3
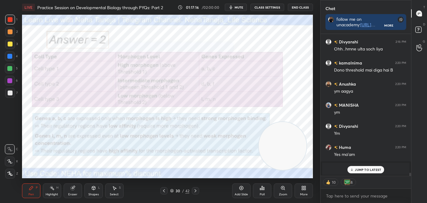
click at [195, 189] on icon at bounding box center [195, 191] width 5 height 5
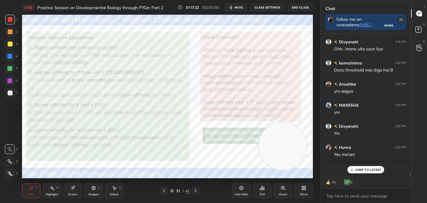
click at [193, 192] on div at bounding box center [195, 190] width 7 height 7
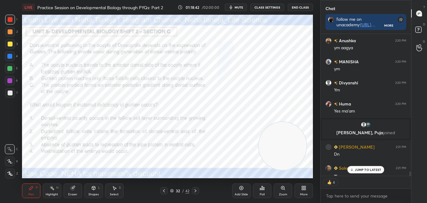
scroll to position [4849, 0]
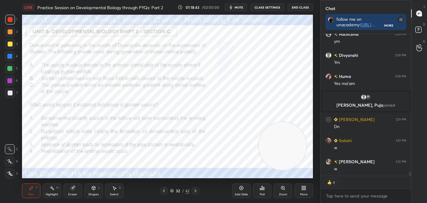
click at [94, 194] on div "Shapes" at bounding box center [93, 194] width 10 height 3
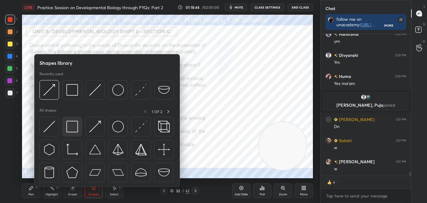
click at [73, 125] on img at bounding box center [72, 127] width 12 height 12
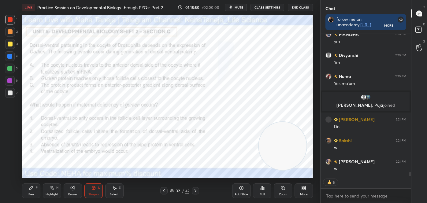
click at [34, 191] on div "Pen P" at bounding box center [31, 191] width 18 height 15
click at [9, 146] on div at bounding box center [10, 149] width 10 height 10
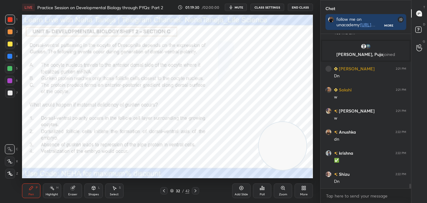
scroll to position [4921, 0]
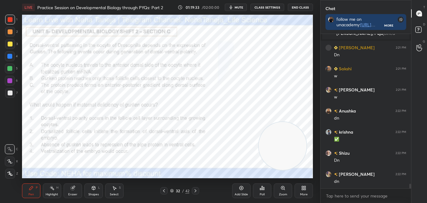
click at [260, 193] on div "Poll" at bounding box center [262, 194] width 5 height 3
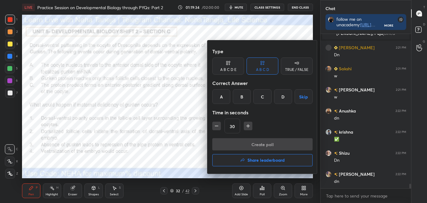
drag, startPoint x: 279, startPoint y: 96, endPoint x: 276, endPoint y: 102, distance: 7.0
click at [279, 96] on div "D" at bounding box center [283, 96] width 18 height 15
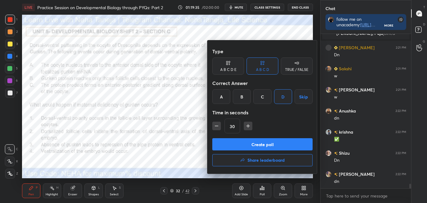
click at [265, 144] on button "Create poll" at bounding box center [262, 144] width 100 height 12
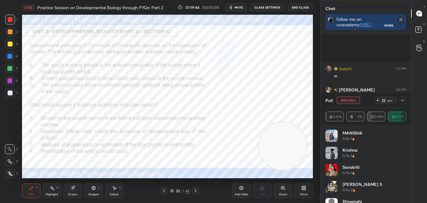
scroll to position [4974, 0]
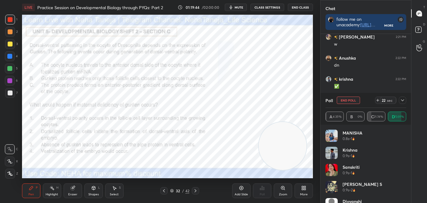
click at [99, 187] on div "Shapes L" at bounding box center [93, 191] width 18 height 15
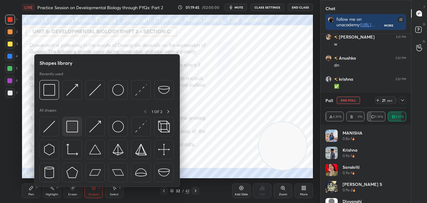
click at [69, 131] on img at bounding box center [72, 127] width 12 height 12
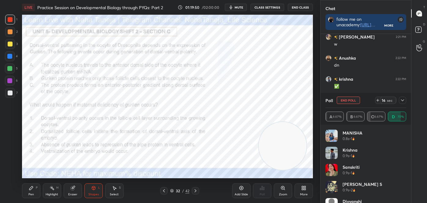
click at [53, 190] on rect at bounding box center [52, 188] width 3 height 3
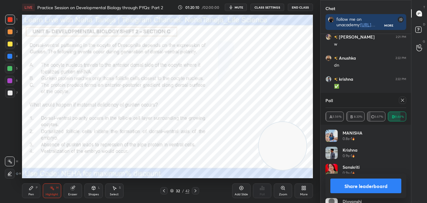
click at [353, 182] on button "Share leaderboard" at bounding box center [366, 186] width 71 height 15
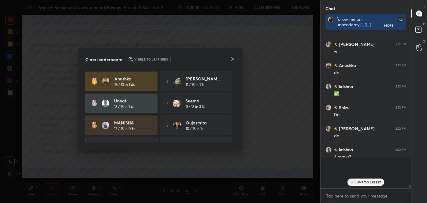
scroll to position [100, 89]
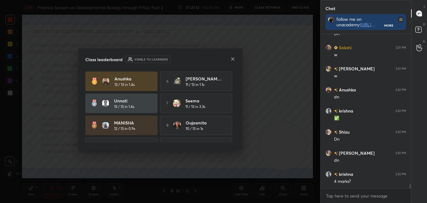
click at [232, 57] on icon at bounding box center [232, 59] width 5 height 5
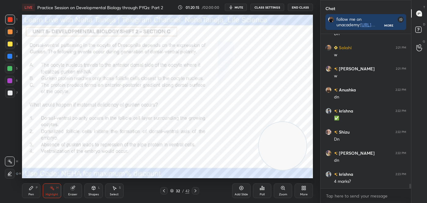
click at [30, 188] on icon at bounding box center [31, 188] width 4 height 4
click at [12, 174] on icon at bounding box center [10, 174] width 6 height 4
click at [195, 191] on icon at bounding box center [195, 191] width 5 height 5
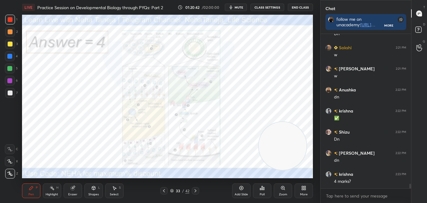
click at [196, 190] on icon at bounding box center [195, 191] width 5 height 5
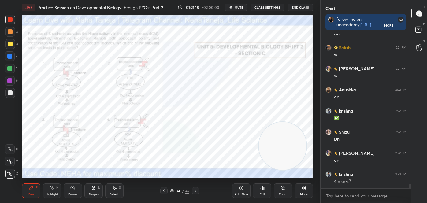
click at [90, 191] on div "Shapes L" at bounding box center [93, 191] width 18 height 15
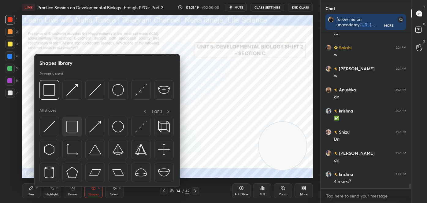
click at [74, 127] on img at bounding box center [72, 127] width 12 height 12
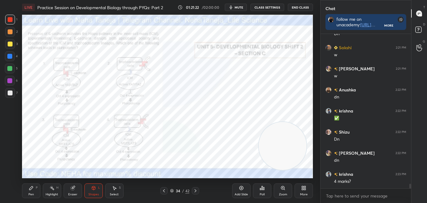
click at [37, 186] on div "P" at bounding box center [37, 187] width 2 height 3
click at [9, 150] on icon at bounding box center [9, 150] width 5 height 4
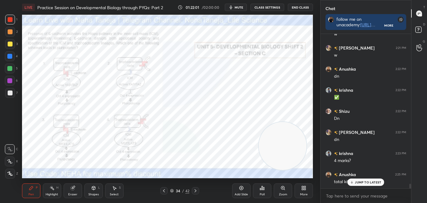
click at [355, 179] on div "JUMP TO LATEST" at bounding box center [366, 182] width 37 height 7
click at [261, 198] on div "Poll" at bounding box center [262, 191] width 18 height 15
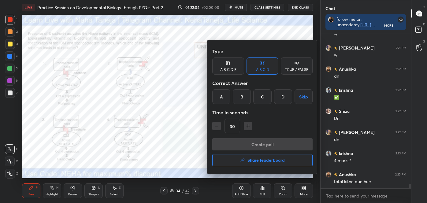
click at [268, 160] on h4 "Share leaderboard" at bounding box center [266, 160] width 37 height 4
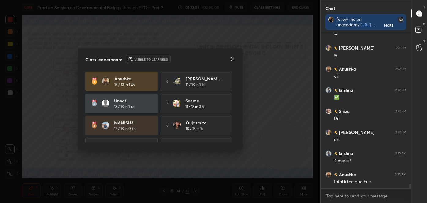
click at [233, 61] on icon at bounding box center [232, 59] width 5 height 5
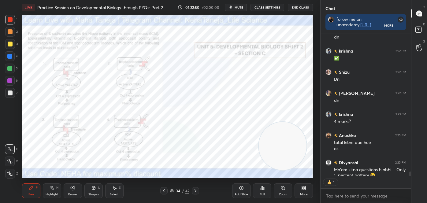
scroll to position [2, 2]
click at [256, 189] on div "Poll" at bounding box center [262, 191] width 18 height 15
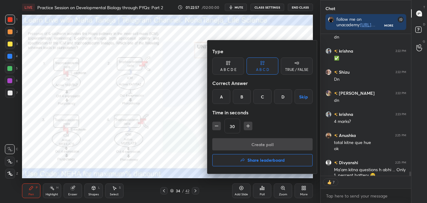
click at [264, 91] on div "C" at bounding box center [262, 96] width 18 height 15
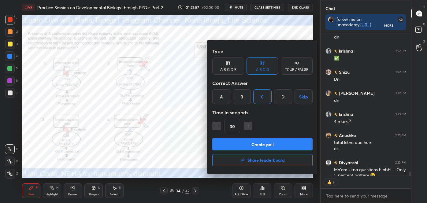
drag, startPoint x: 257, startPoint y: 145, endPoint x: 255, endPoint y: 140, distance: 5.5
click at [257, 145] on button "Create poll" at bounding box center [262, 144] width 100 height 12
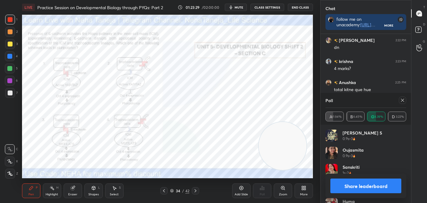
scroll to position [5087, 0]
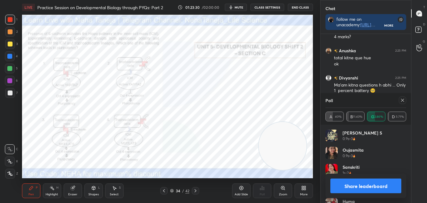
click at [350, 193] on button "Share leaderboard" at bounding box center [366, 186] width 71 height 15
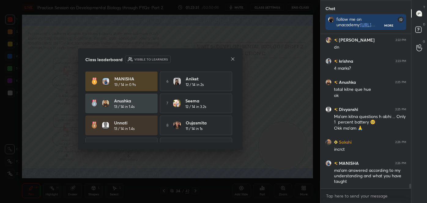
scroll to position [153, 89]
click at [233, 59] on icon at bounding box center [232, 59] width 5 height 5
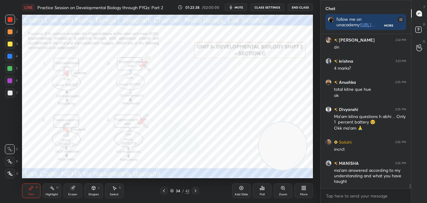
click at [6, 19] on div at bounding box center [10, 20] width 10 height 10
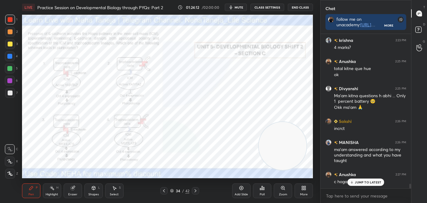
click at [194, 191] on icon at bounding box center [195, 191] width 5 height 5
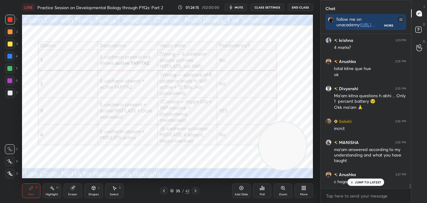
click at [50, 191] on div "Highlight H" at bounding box center [52, 191] width 18 height 15
click at [198, 190] on div at bounding box center [195, 190] width 7 height 7
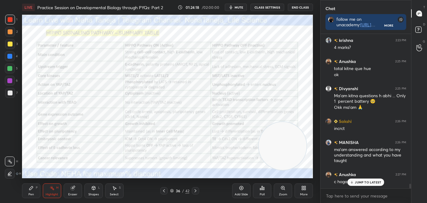
scroll to position [5083, 0]
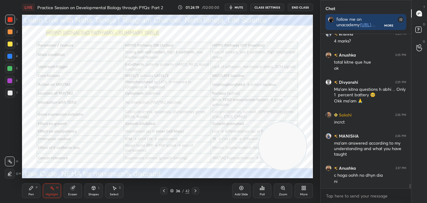
click at [164, 190] on icon at bounding box center [164, 191] width 5 height 5
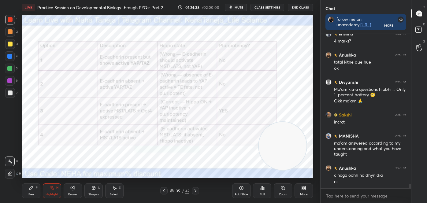
click at [196, 190] on icon at bounding box center [195, 191] width 5 height 5
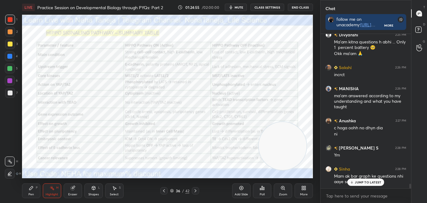
scroll to position [5152, 0]
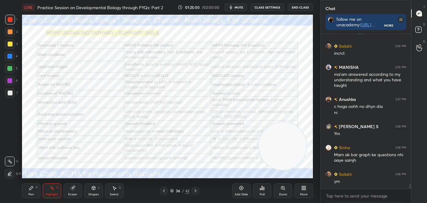
click at [193, 190] on icon at bounding box center [195, 191] width 5 height 5
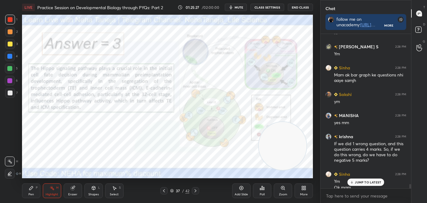
scroll to position [5237, 0]
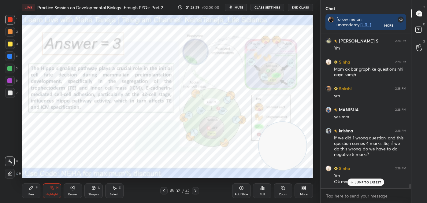
click at [164, 192] on icon at bounding box center [164, 191] width 5 height 5
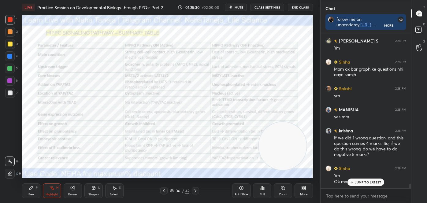
click at [164, 191] on icon at bounding box center [164, 191] width 5 height 5
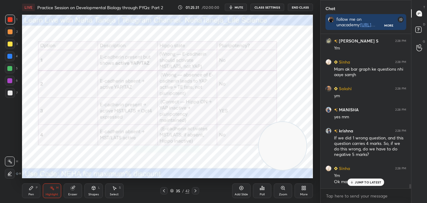
click at [163, 191] on icon at bounding box center [164, 191] width 5 height 5
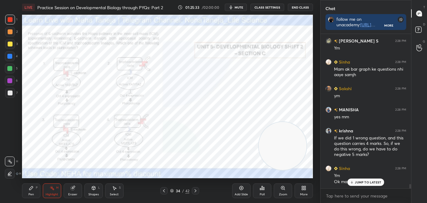
click at [198, 190] on div at bounding box center [195, 190] width 7 height 7
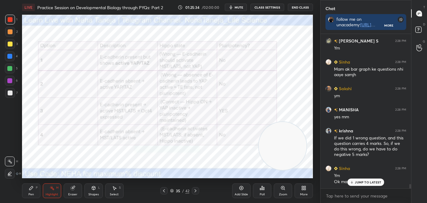
click at [196, 190] on icon at bounding box center [195, 191] width 5 height 5
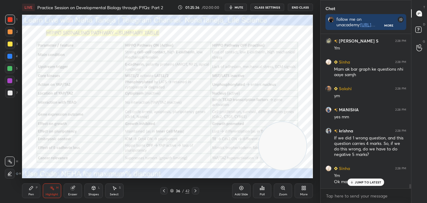
scroll to position [5258, 0]
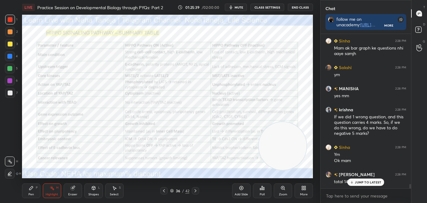
click at [164, 191] on icon at bounding box center [164, 191] width 5 height 5
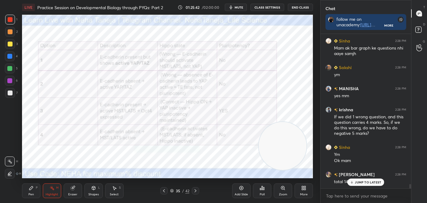
scroll to position [5280, 0]
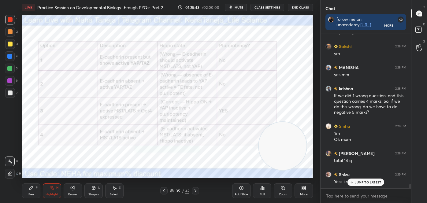
drag, startPoint x: 163, startPoint y: 191, endPoint x: 160, endPoint y: 192, distance: 3.6
click at [162, 192] on icon at bounding box center [164, 191] width 5 height 5
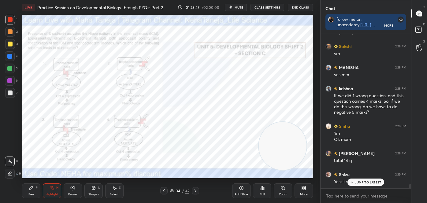
click at [196, 189] on icon at bounding box center [195, 191] width 5 height 5
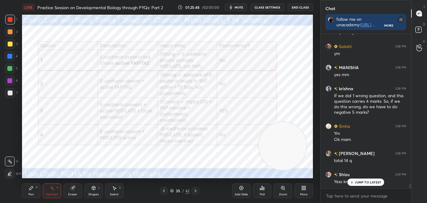
click at [163, 193] on icon at bounding box center [164, 191] width 5 height 5
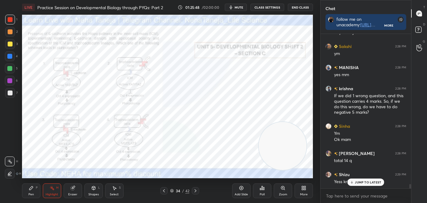
click at [164, 192] on icon at bounding box center [164, 191] width 5 height 5
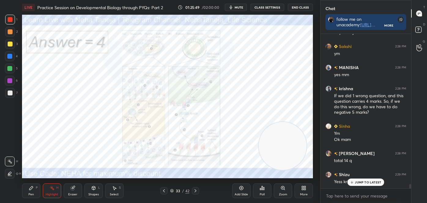
click at [164, 192] on icon at bounding box center [164, 190] width 2 height 3
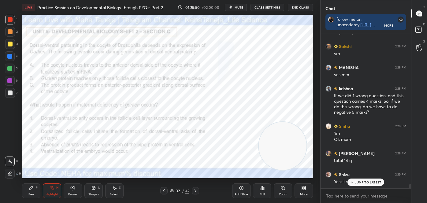
click at [163, 191] on icon at bounding box center [164, 191] width 5 height 5
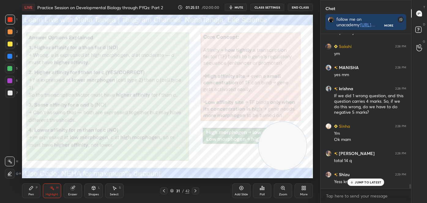
click at [152, 144] on div "LIVE Practice Session on Developmental Biology through PYQs: Part 2 01:25:51 / …" at bounding box center [168, 101] width 296 height 203
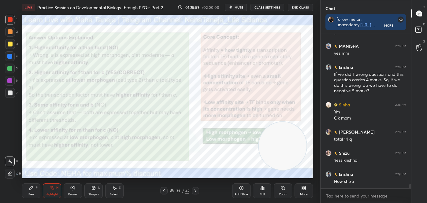
scroll to position [5328, 0]
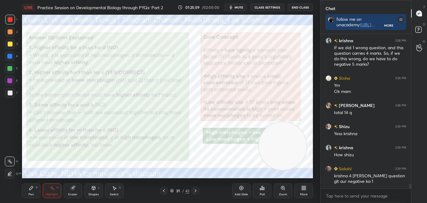
click at [129, 179] on div "Pen P Highlight H Eraser Shapes L Select S 31 / 42 Add Slide Poll Zoom More" at bounding box center [167, 191] width 291 height 24
click at [164, 187] on div at bounding box center [163, 190] width 7 height 7
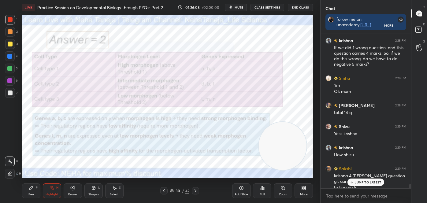
scroll to position [5333, 0]
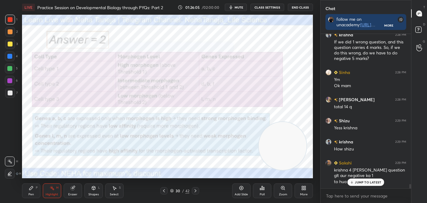
click at [172, 189] on icon at bounding box center [172, 191] width 4 height 4
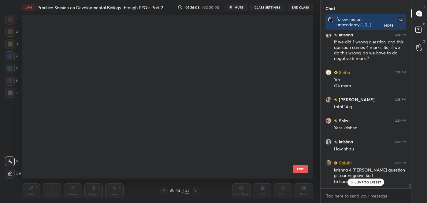
scroll to position [162, 288]
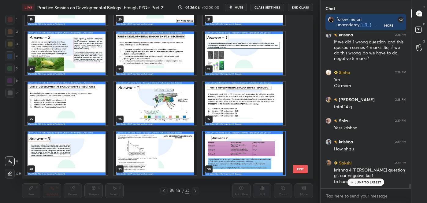
click at [294, 96] on div "19 20 21 22 23 24 25 26 27 28 29 30 31 32 33 34 35 36" at bounding box center [162, 97] width 280 height 164
click at [294, 97] on div "19 20 21 22 23 24 25 26 27 28 29 30 31 32 33 34 35 36" at bounding box center [162, 97] width 280 height 164
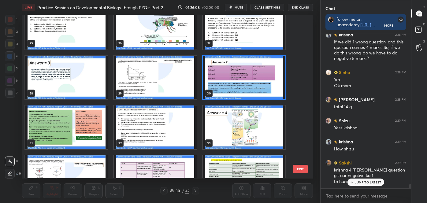
scroll to position [536, 0]
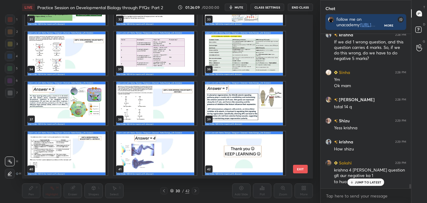
click at [280, 151] on img "grid" at bounding box center [244, 154] width 83 height 44
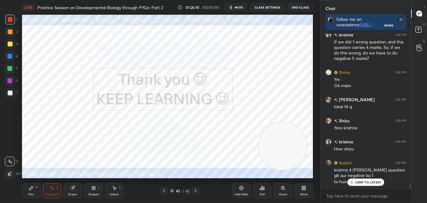
click at [279, 153] on img "grid" at bounding box center [244, 154] width 83 height 44
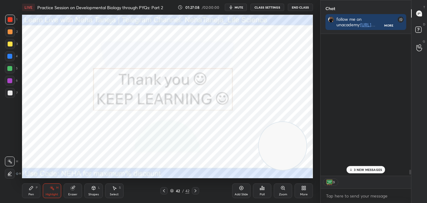
scroll to position [5748, 0]
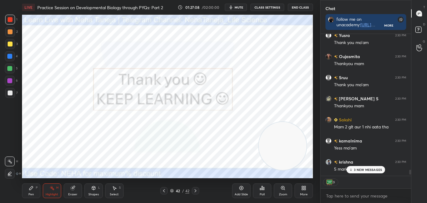
drag, startPoint x: 410, startPoint y: 174, endPoint x: 414, endPoint y: 216, distance: 41.8
click at [414, 0] on html "1 2 3 4 5 6 7 C X Z C X Z E E Erase all H H LIVE Practice Session on Developmen…" at bounding box center [213, 0] width 427 height 0
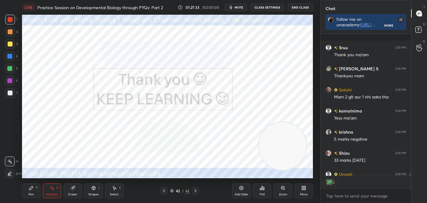
scroll to position [5812, 0]
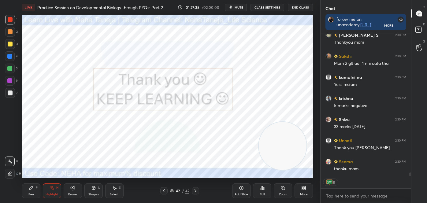
click at [299, 8] on button "End Class" at bounding box center [300, 7] width 25 height 7
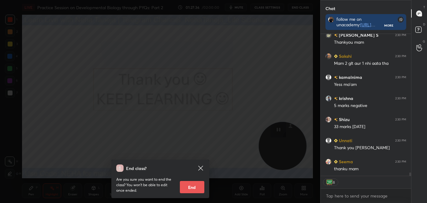
click at [196, 181] on button "End" at bounding box center [192, 187] width 24 height 12
type textarea "x"
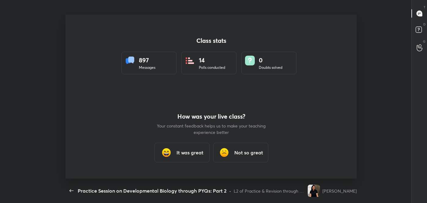
scroll to position [2, 0]
